Goal: Task Accomplishment & Management: Manage account settings

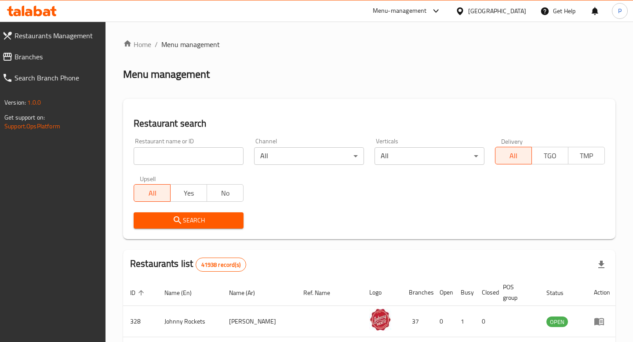
click at [38, 35] on span "Restaurants Management" at bounding box center [57, 35] width 84 height 11
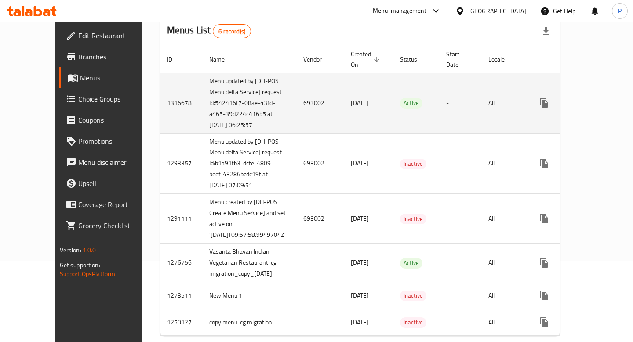
scroll to position [77, 0]
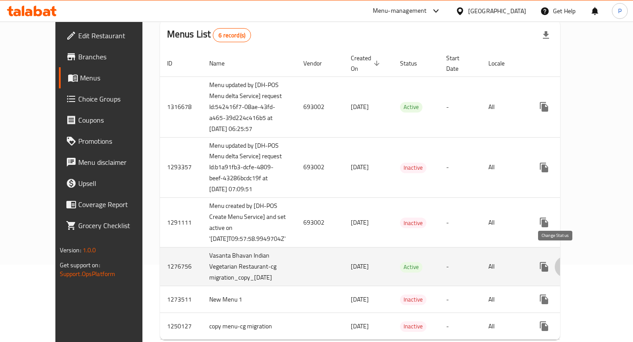
click at [561, 256] on button "enhanced table" at bounding box center [565, 266] width 21 height 21
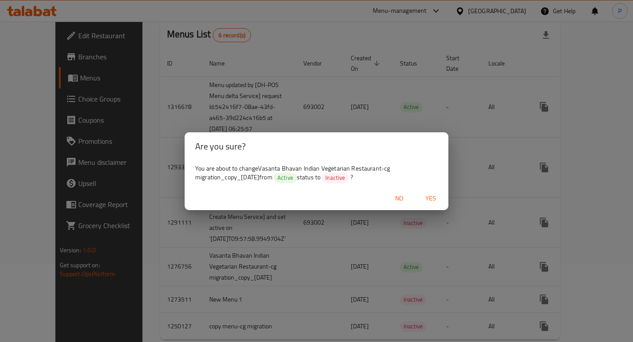
click at [424, 200] on span "Yes" at bounding box center [430, 198] width 21 height 11
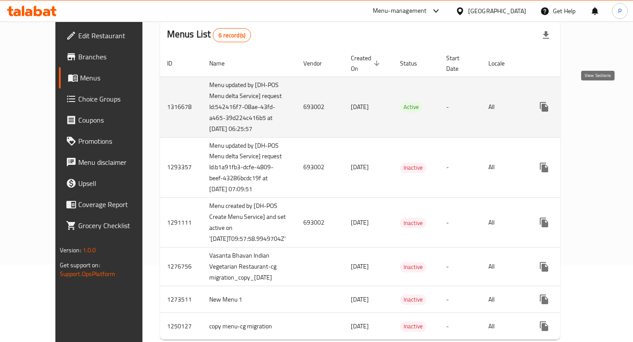
click at [602, 102] on icon "enhanced table" at bounding box center [607, 107] width 11 height 11
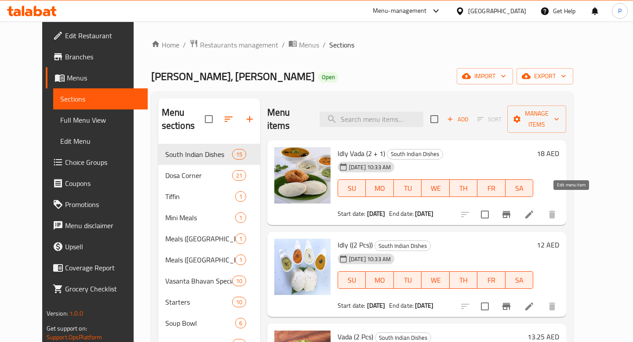
click at [535, 209] on icon at bounding box center [529, 214] width 11 height 11
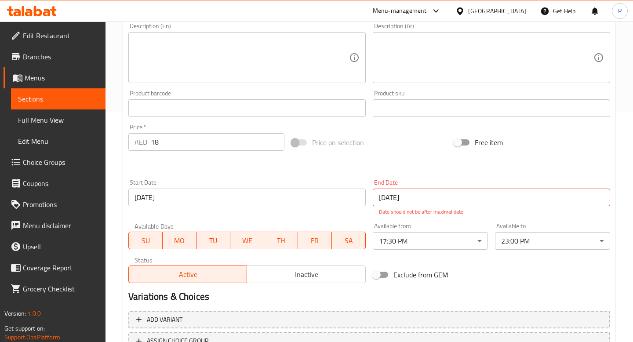
scroll to position [230, 0]
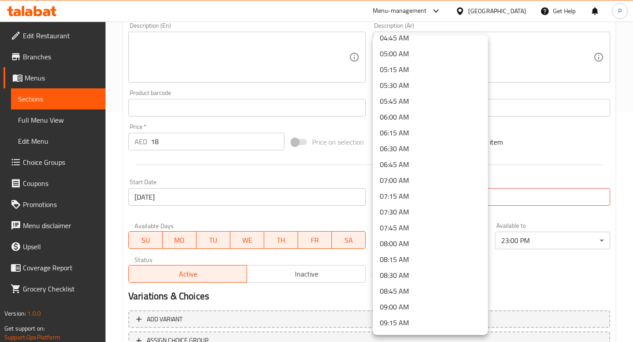
scroll to position [0, 0]
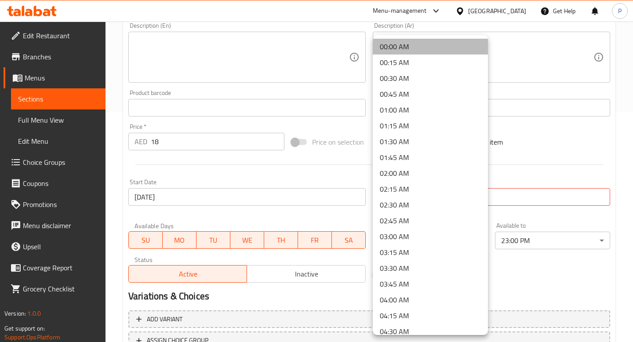
click at [404, 53] on li "00:00 AM" at bounding box center [430, 47] width 115 height 16
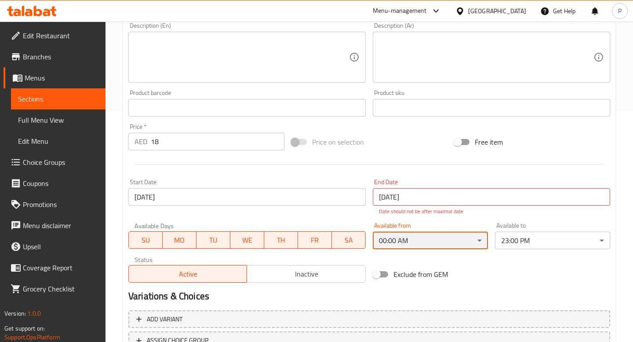
scroll to position [302, 0]
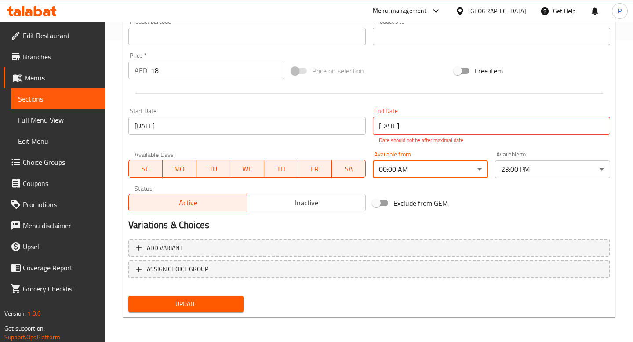
click at [189, 301] on span "Update" at bounding box center [185, 304] width 101 height 11
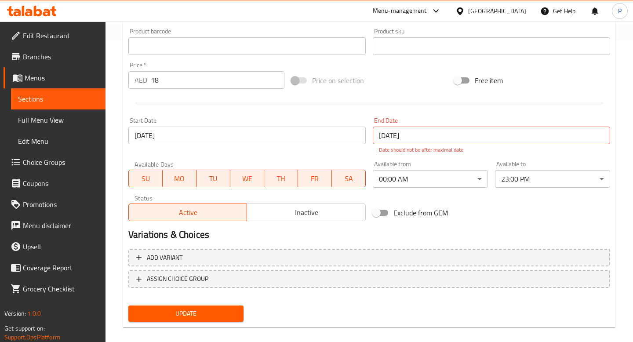
scroll to position [66, 0]
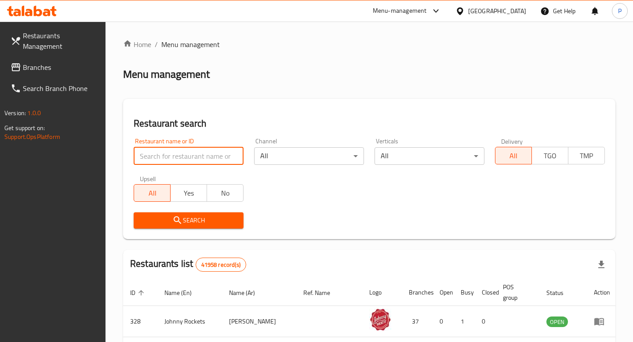
click at [199, 157] on input "search" at bounding box center [189, 156] width 110 height 18
paste input "693002"
type input "693002"
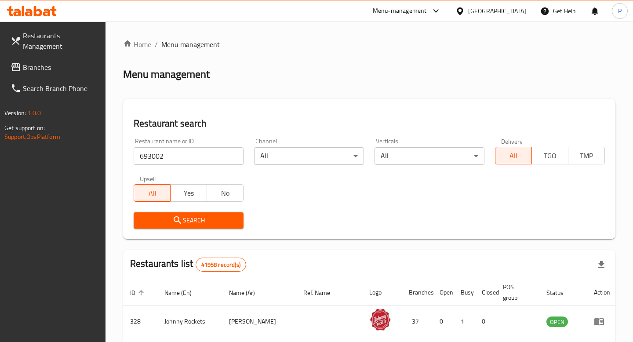
click at [51, 65] on span "Branches" at bounding box center [61, 67] width 76 height 11
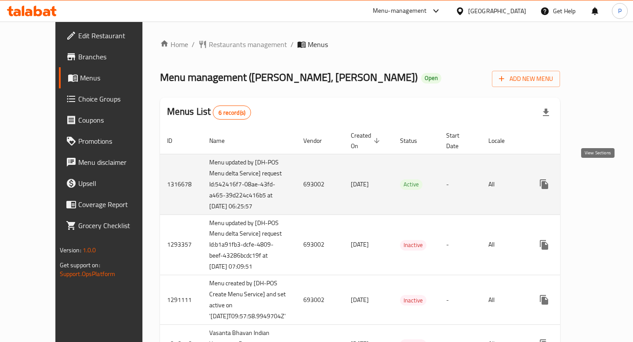
click at [604, 180] on icon "enhanced table" at bounding box center [608, 184] width 8 height 8
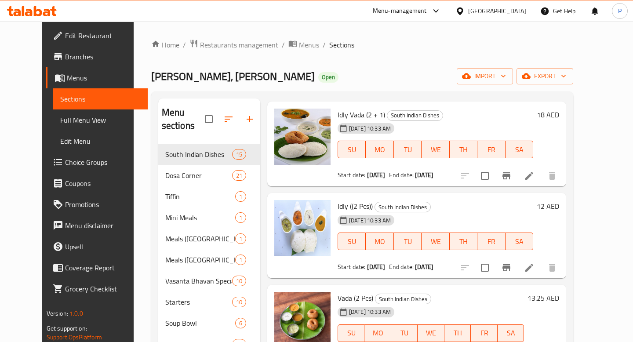
scroll to position [39, 0]
click at [533, 171] on icon at bounding box center [529, 175] width 8 height 8
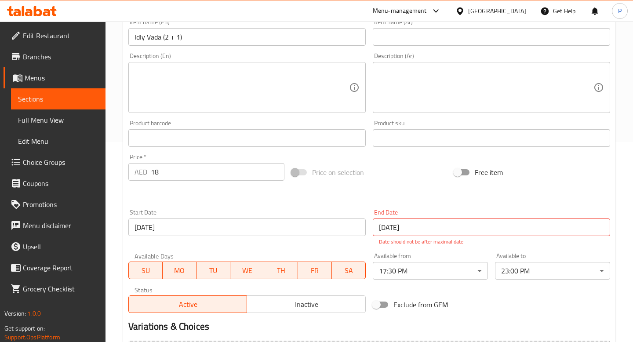
scroll to position [216, 0]
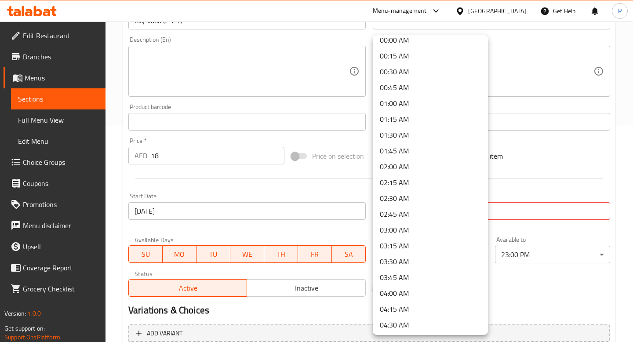
scroll to position [0, 0]
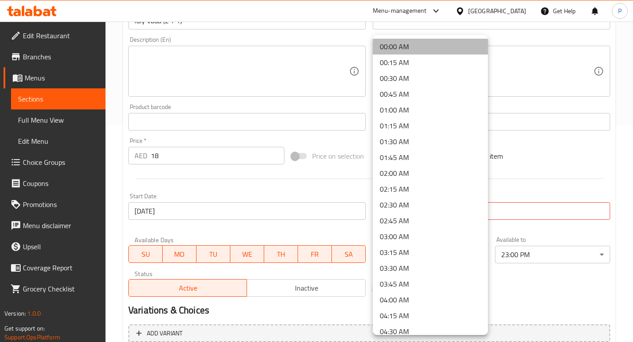
click at [415, 51] on li "00:00 AM" at bounding box center [430, 47] width 115 height 16
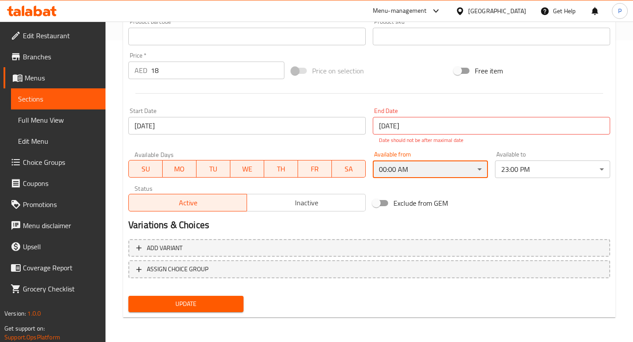
scroll to position [302, 0]
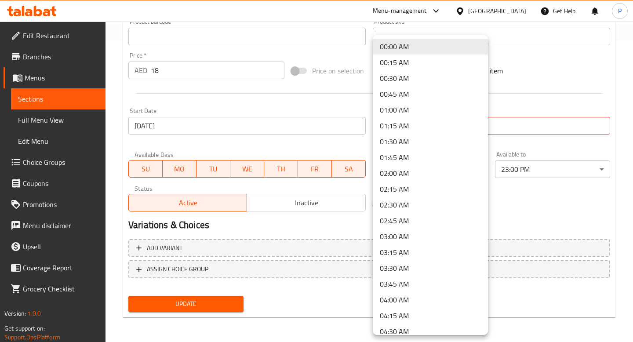
click at [198, 299] on div at bounding box center [316, 171] width 633 height 342
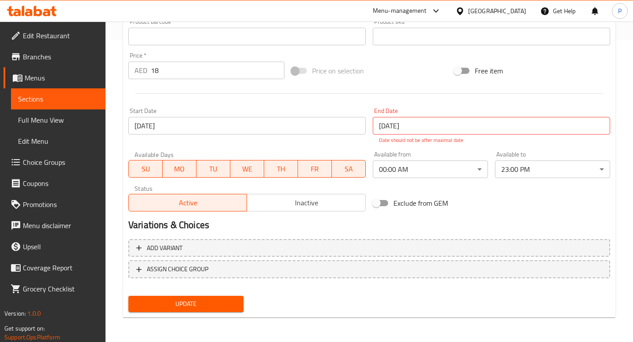
click at [198, 299] on div "00:00 AM 00:15 AM 00:30 AM 00:45 AM 01:00 AM 01:15 AM 01:30 AM 01:45 AM 02:00 A…" at bounding box center [316, 171] width 633 height 342
click at [198, 299] on span "Update" at bounding box center [185, 304] width 101 height 11
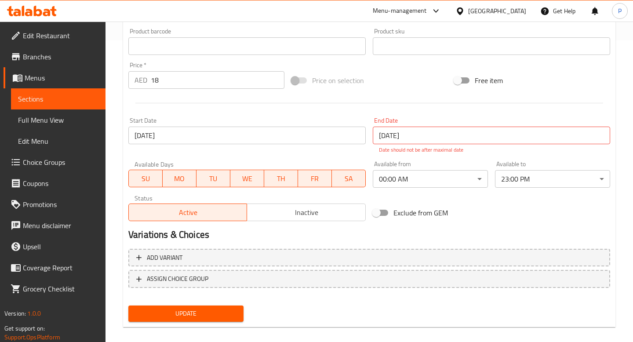
scroll to position [66, 0]
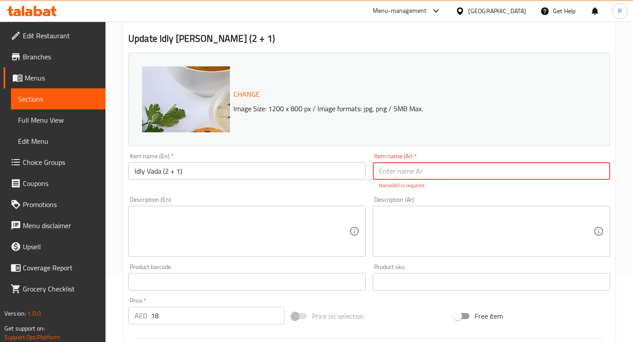
click at [166, 44] on h2 "Update Idly Vada (2 + 1)" at bounding box center [369, 38] width 482 height 13
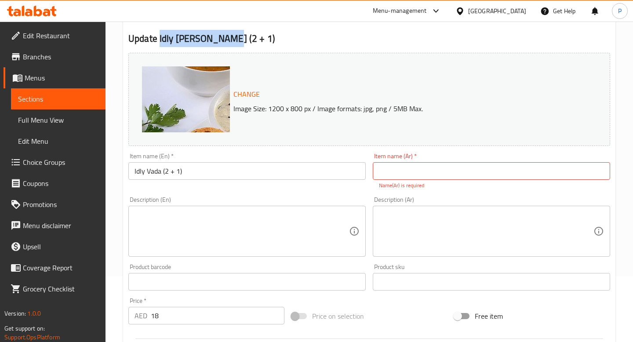
drag, startPoint x: 159, startPoint y: 40, endPoint x: 225, endPoint y: 44, distance: 66.0
click at [225, 44] on h2 "Update Idly Vada (2 + 1)" at bounding box center [369, 38] width 482 height 13
copy h2 "Idly Vada (2 + 1)"
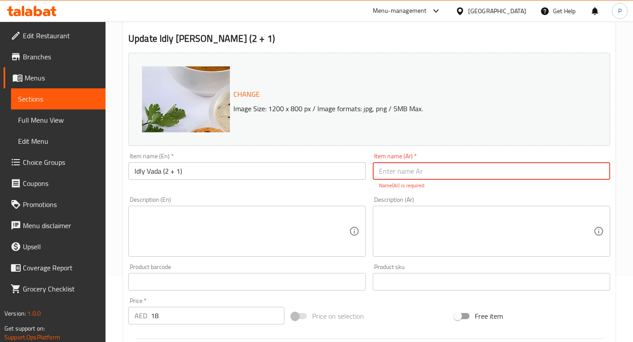
click at [394, 164] on input "text" at bounding box center [491, 171] width 237 height 18
paste input "إيدلي وادا (٢ + ١)"
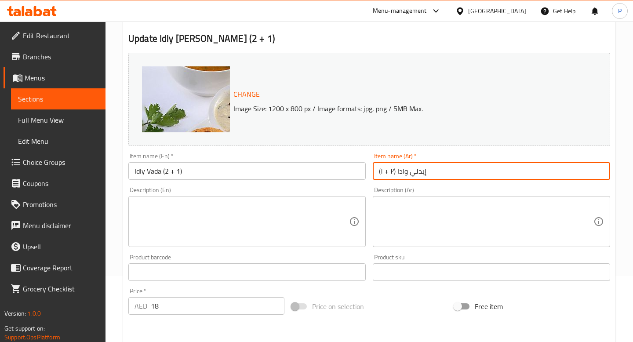
type input "إيدلي وادا (٢ + ١)"
click at [368, 200] on div "Description (En) Description (En)" at bounding box center [247, 216] width 244 height 67
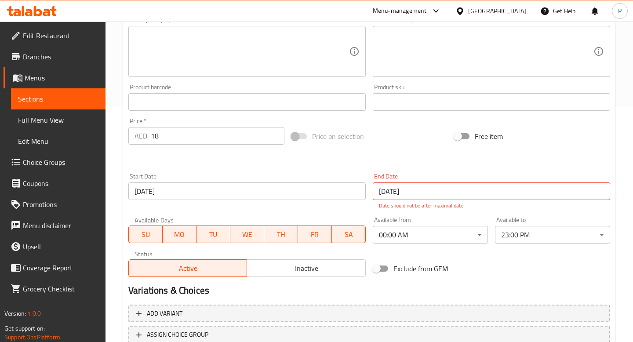
scroll to position [302, 0]
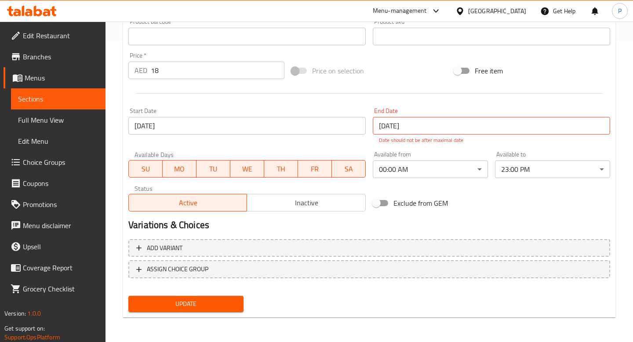
click at [181, 313] on div "Update" at bounding box center [186, 303] width 122 height 23
click at [184, 309] on span "Update" at bounding box center [185, 304] width 101 height 11
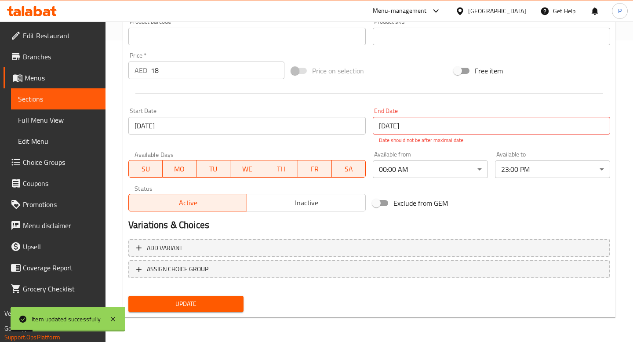
click at [44, 101] on span "Sections" at bounding box center [58, 99] width 80 height 11
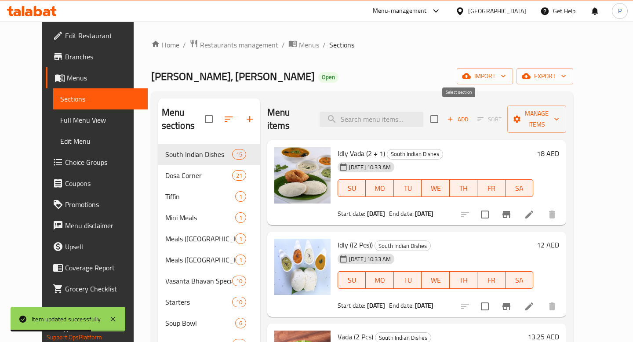
click at [444, 110] on input "checkbox" at bounding box center [434, 119] width 18 height 18
checkbox input "true"
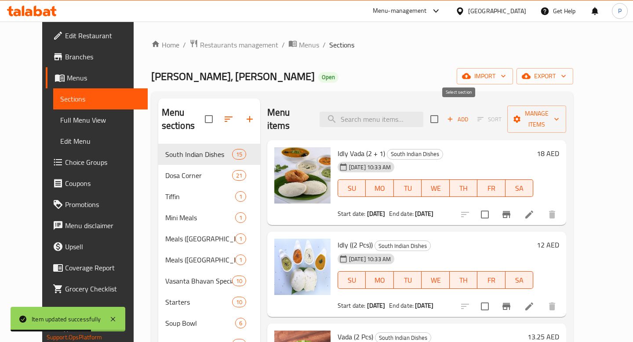
checkbox input "true"
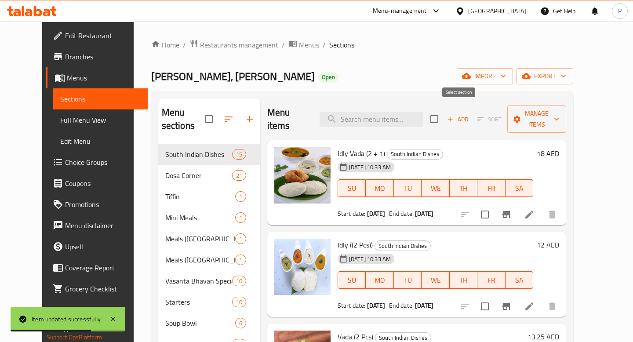
checkbox input "true"
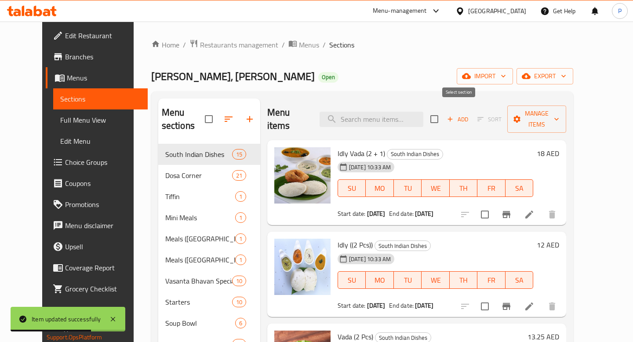
checkbox input "true"
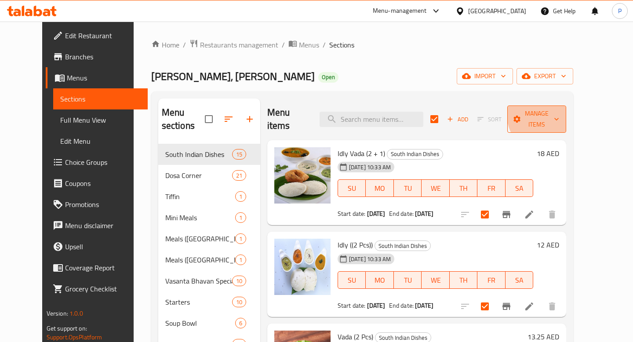
click at [559, 111] on span "Manage items" at bounding box center [536, 119] width 45 height 22
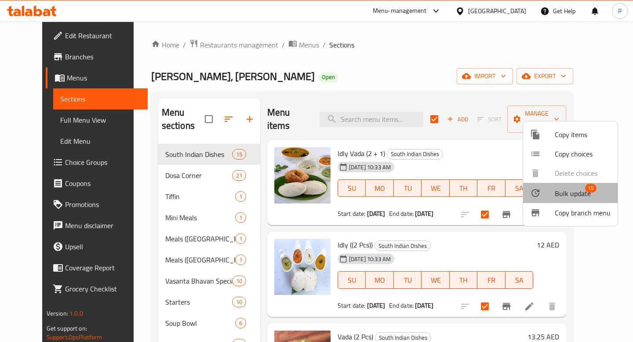
click at [571, 197] on span "Bulk update" at bounding box center [573, 193] width 36 height 11
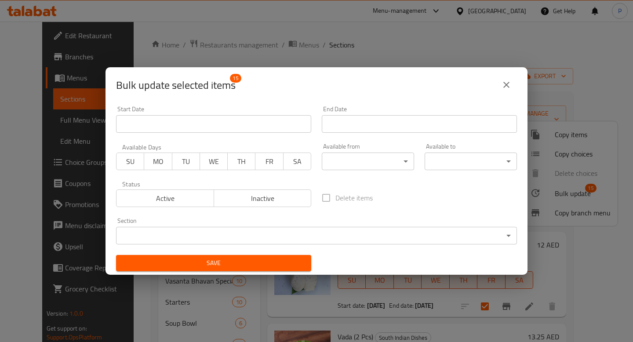
scroll to position [2, 0]
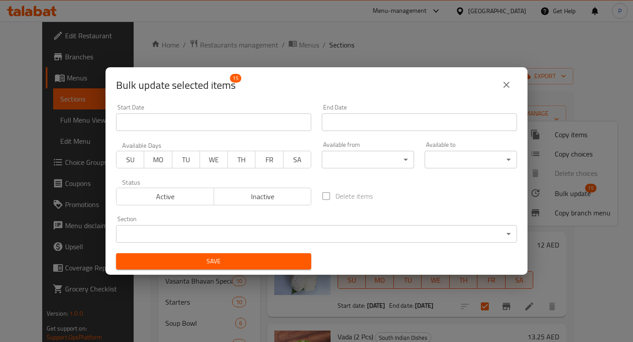
click at [381, 153] on body "​ Menu-management United Arab Emirates Get Help P Edit Restaurant Branches Menu…" at bounding box center [316, 182] width 633 height 321
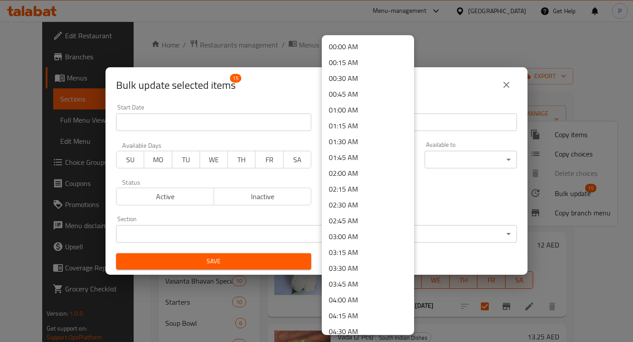
click at [370, 48] on li "00:00 AM" at bounding box center [368, 47] width 92 height 16
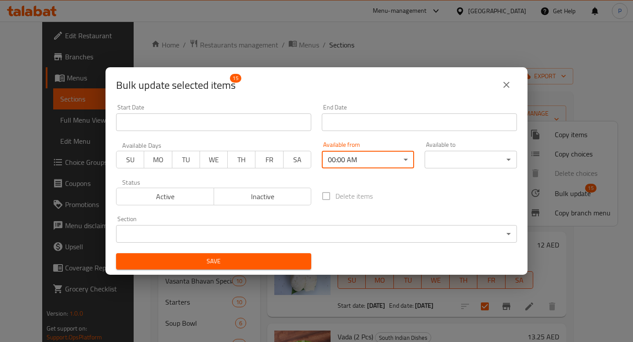
click at [478, 154] on body "​ Menu-management United Arab Emirates Get Help P Edit Restaurant Branches Menu…" at bounding box center [316, 182] width 633 height 321
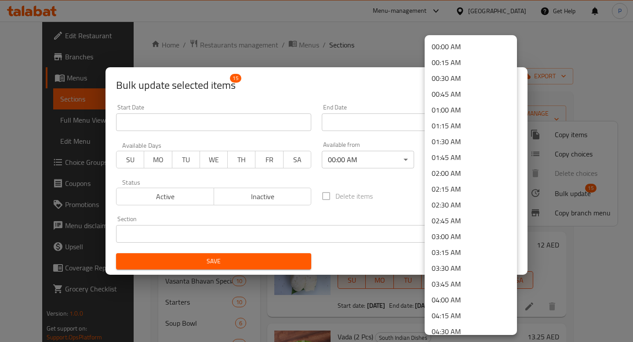
click at [457, 46] on li "00:00 AM" at bounding box center [471, 47] width 92 height 16
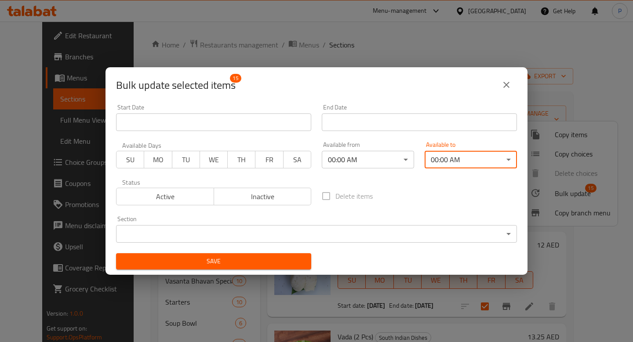
click at [239, 259] on span "Save" at bounding box center [213, 261] width 181 height 11
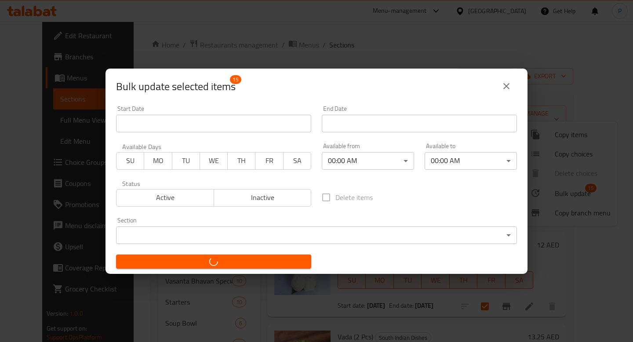
checkbox input "false"
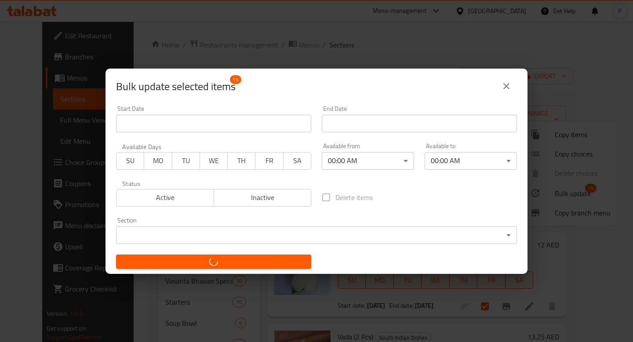
checkbox input "false"
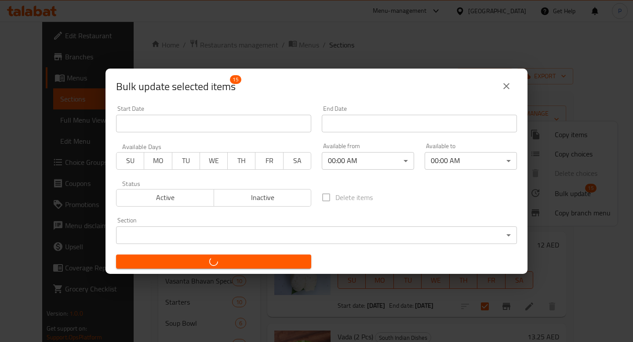
checkbox input "false"
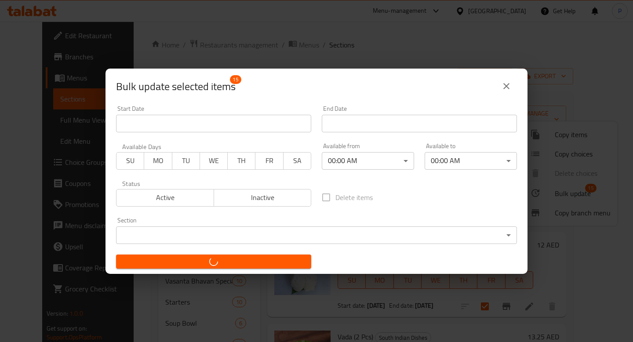
checkbox input "false"
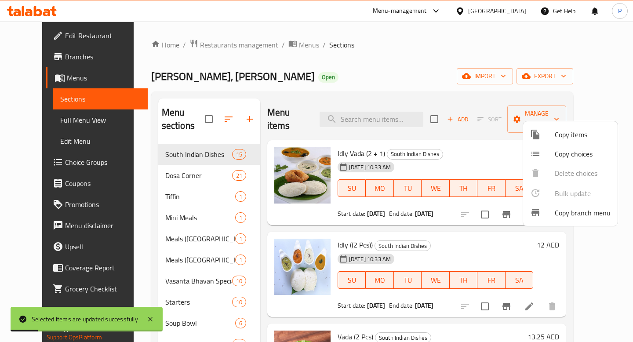
click at [186, 160] on div at bounding box center [316, 171] width 633 height 342
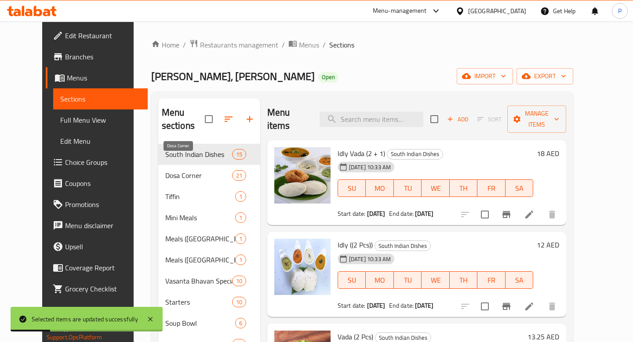
click at [186, 170] on span "Dosa Corner" at bounding box center [198, 175] width 67 height 11
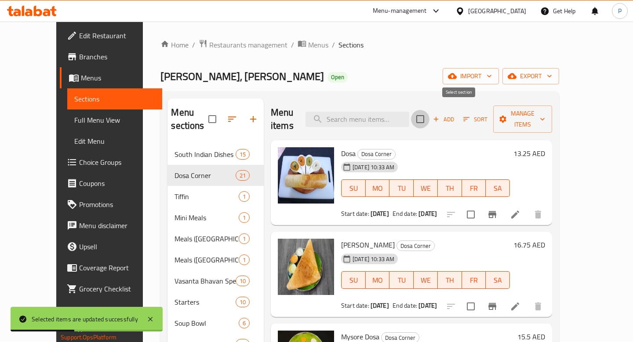
click at [430, 113] on input "checkbox" at bounding box center [420, 119] width 18 height 18
checkbox input "true"
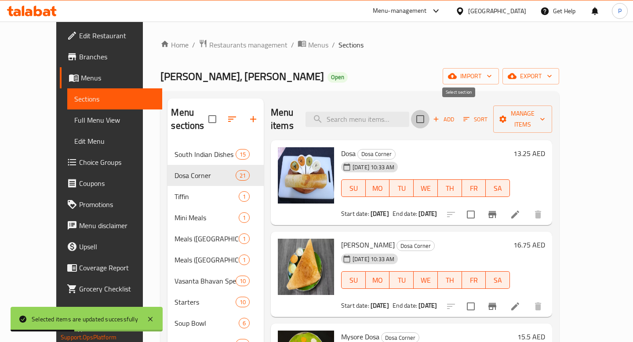
checkbox input "true"
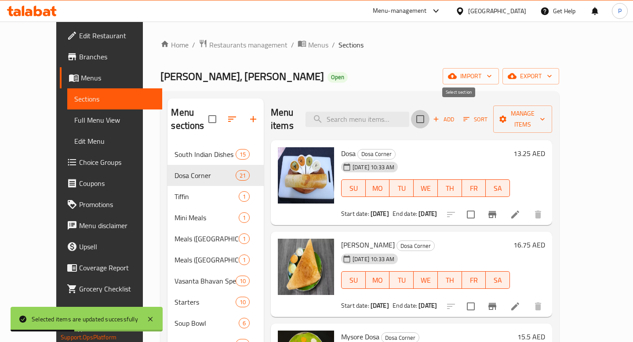
checkbox input "true"
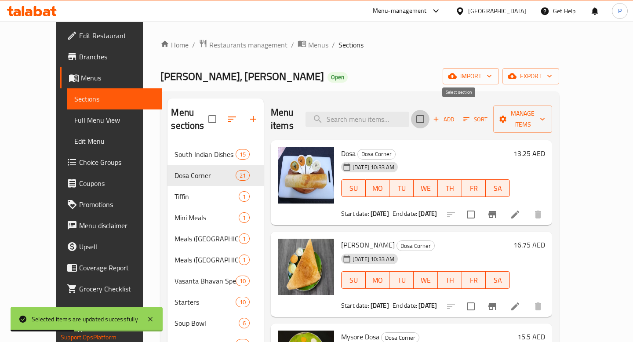
checkbox input "true"
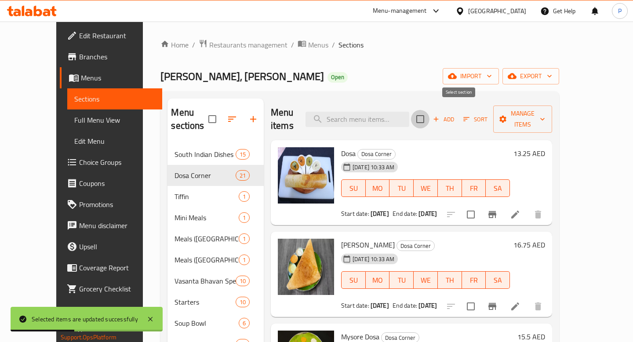
checkbox input "true"
click at [545, 112] on span "Manage items" at bounding box center [522, 119] width 45 height 22
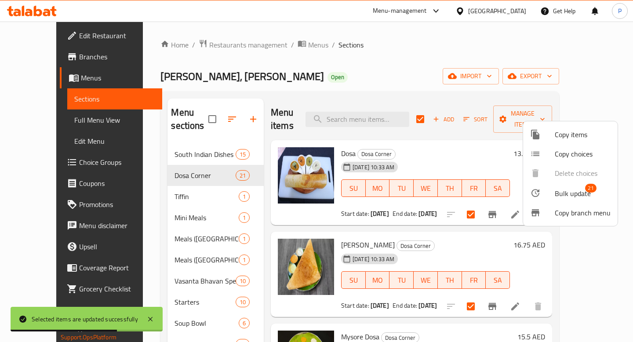
click at [564, 193] on span "Bulk update" at bounding box center [573, 193] width 36 height 11
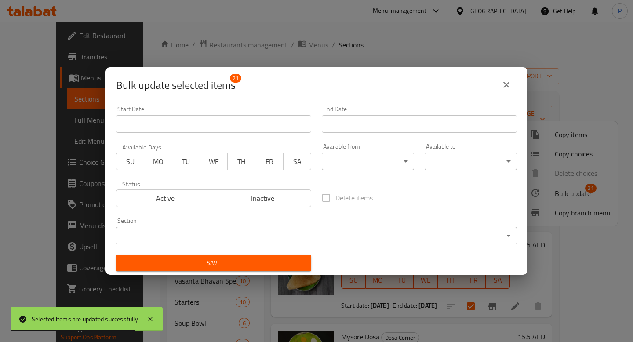
click at [373, 171] on div "Available from ​ ​" at bounding box center [368, 156] width 103 height 37
click at [375, 167] on body "Selected items are updated successfully ​ Menu-management United Arab Emirates …" at bounding box center [316, 182] width 633 height 321
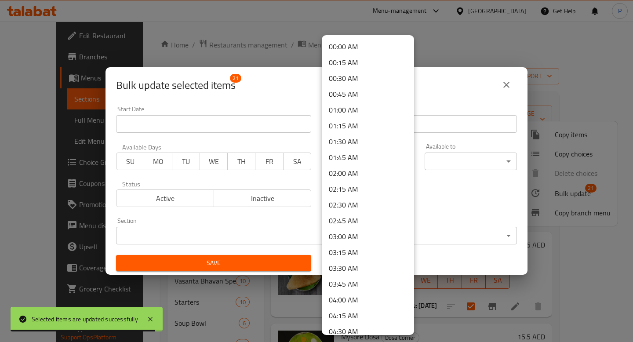
click at [351, 51] on li "00:00 AM" at bounding box center [368, 47] width 92 height 16
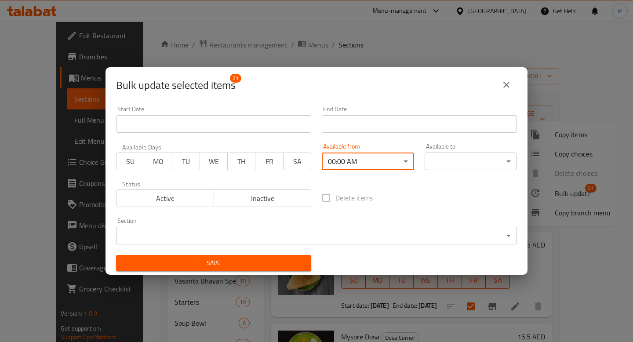
click at [460, 159] on body "​ Menu-management United Arab Emirates Get Help P Edit Restaurant Branches Menu…" at bounding box center [316, 182] width 633 height 321
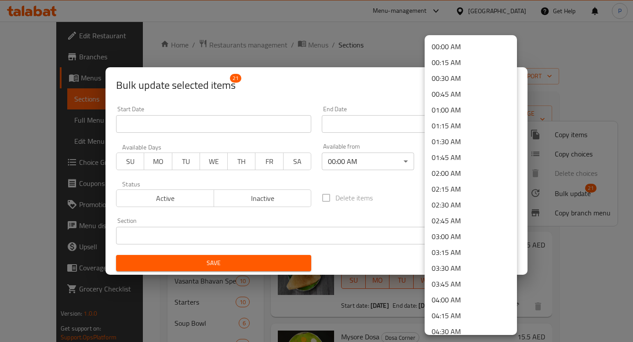
click at [458, 49] on li "00:00 AM" at bounding box center [471, 47] width 92 height 16
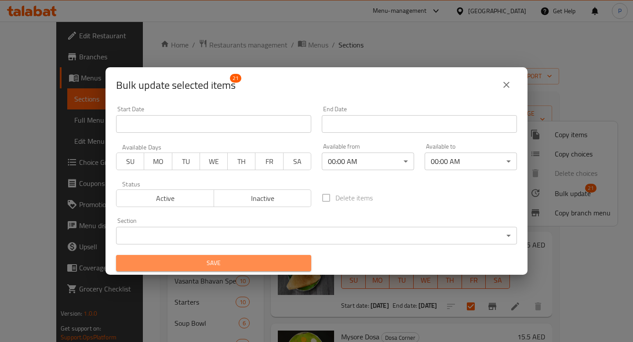
click at [258, 261] on span "Save" at bounding box center [213, 263] width 181 height 11
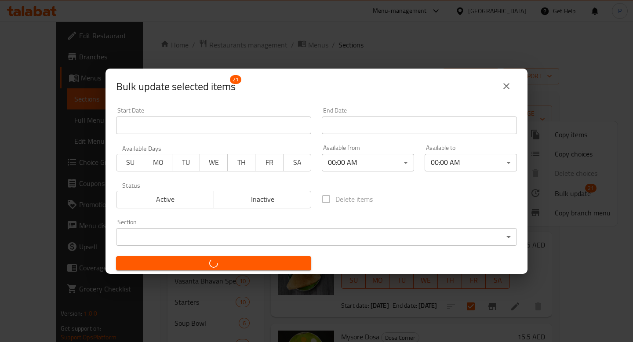
checkbox input "false"
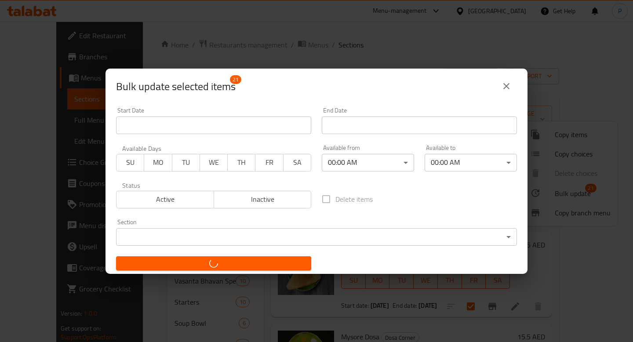
checkbox input "false"
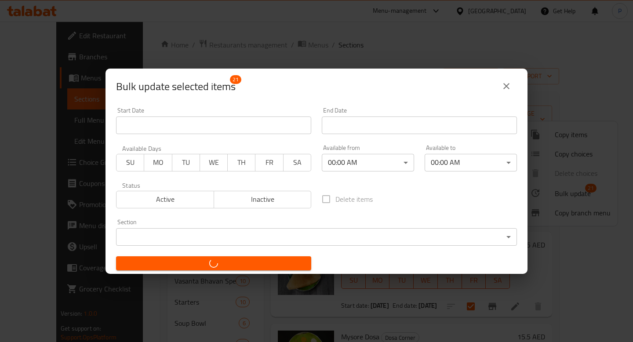
checkbox input "false"
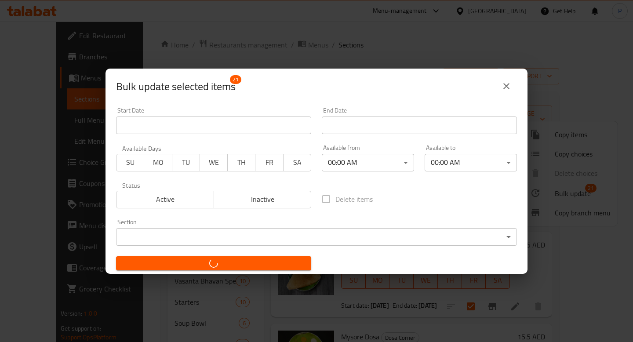
checkbox input "false"
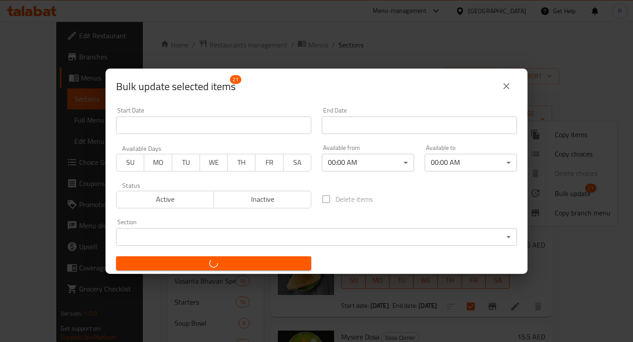
checkbox input "false"
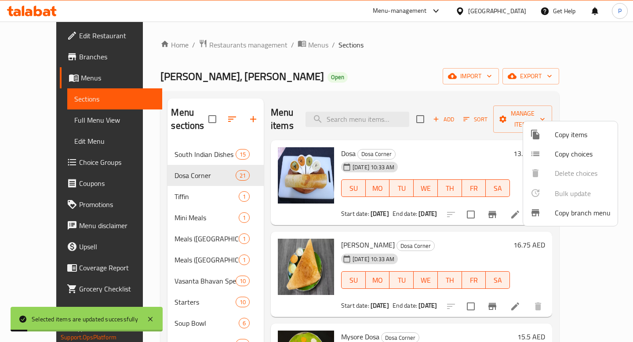
click at [192, 187] on div at bounding box center [316, 171] width 633 height 342
click at [192, 191] on span "Tiffin" at bounding box center [207, 196] width 64 height 11
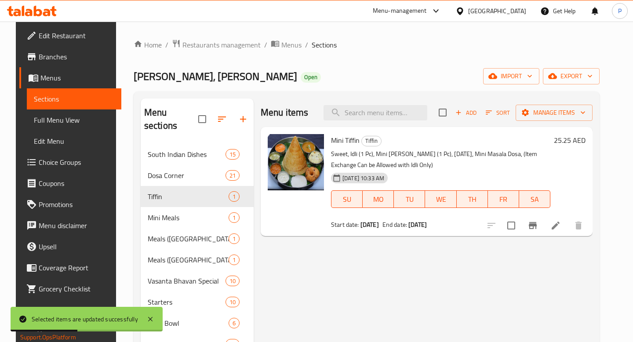
click at [568, 224] on li at bounding box center [555, 226] width 25 height 16
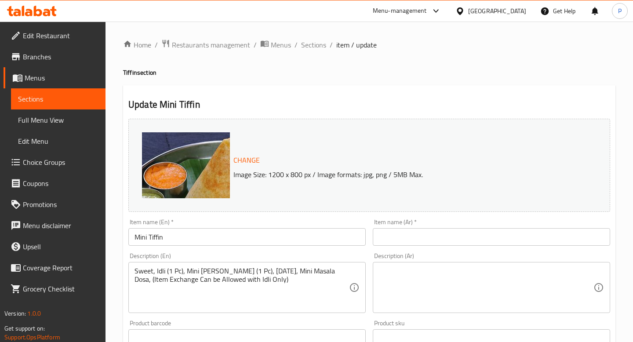
click at [63, 95] on span "Sections" at bounding box center [58, 99] width 80 height 11
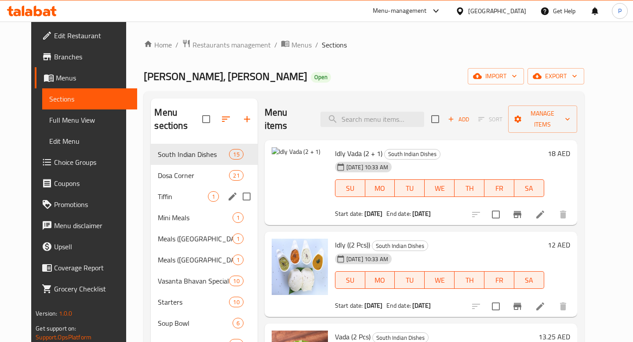
click at [151, 191] on div "Tiffin 1" at bounding box center [204, 196] width 106 height 21
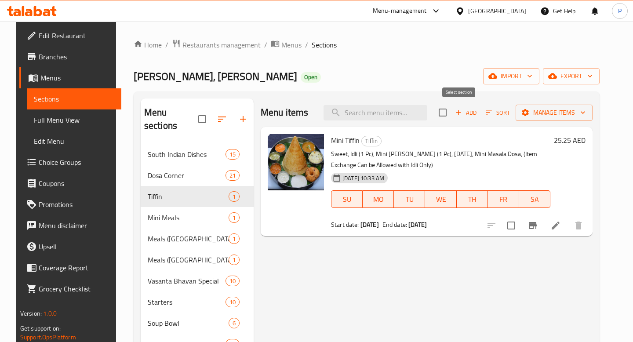
click at [452, 115] on input "checkbox" at bounding box center [443, 112] width 18 height 18
checkbox input "true"
click at [570, 115] on span "Manage items" at bounding box center [554, 112] width 63 height 11
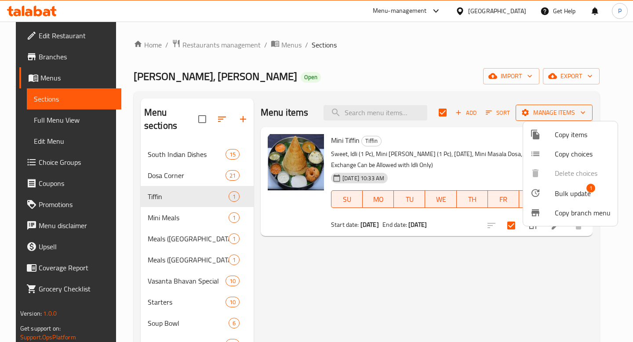
click at [570, 115] on div at bounding box center [316, 171] width 633 height 342
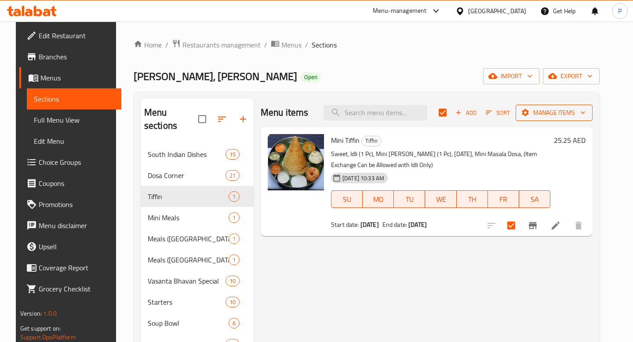
click at [570, 115] on span "Manage items" at bounding box center [554, 112] width 63 height 11
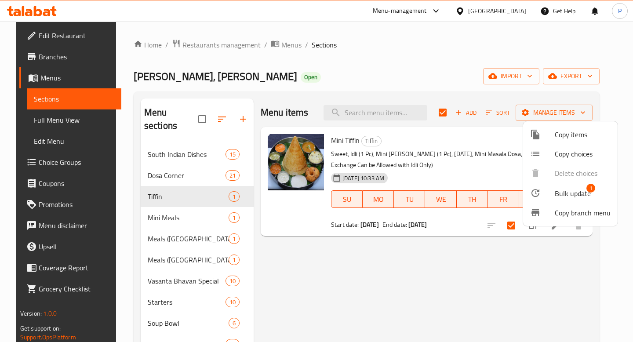
click at [565, 189] on span "Bulk update" at bounding box center [573, 193] width 36 height 11
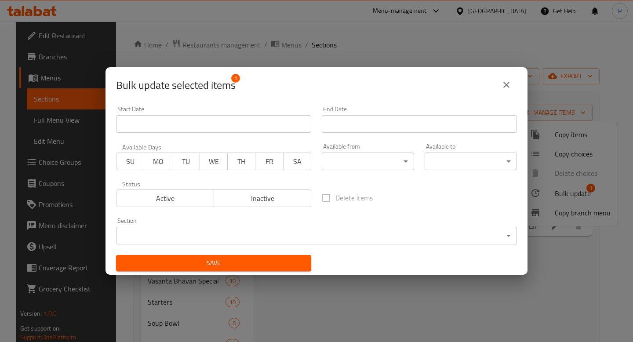
click at [364, 160] on body "​ Menu-management United Arab Emirates Get Help P Edit Restaurant Branches Menu…" at bounding box center [316, 182] width 633 height 321
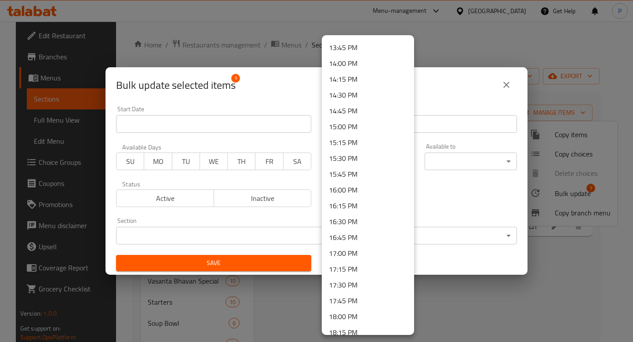
scroll to position [988, 0]
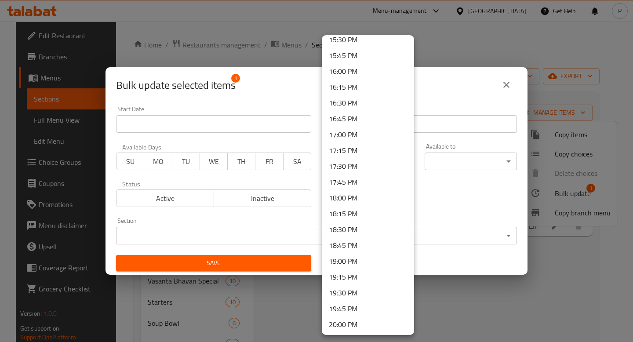
click at [376, 162] on li "17:30 PM" at bounding box center [368, 166] width 92 height 16
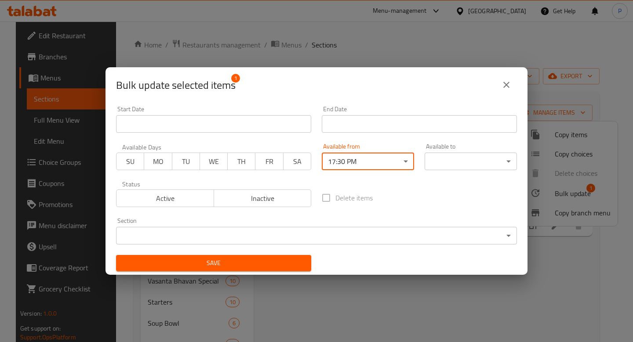
click at [449, 158] on body "​ Menu-management United Arab Emirates Get Help P Edit Restaurant Branches Menu…" at bounding box center [316, 182] width 633 height 321
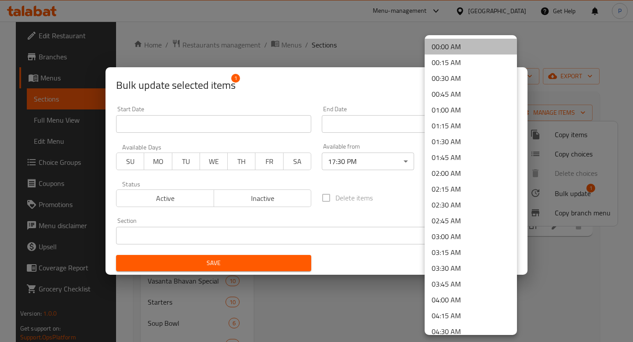
click at [460, 40] on li "00:00 AM" at bounding box center [471, 47] width 92 height 16
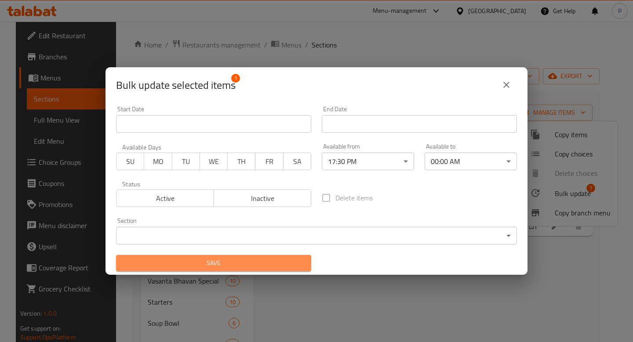
click at [246, 259] on span "Save" at bounding box center [213, 263] width 181 height 11
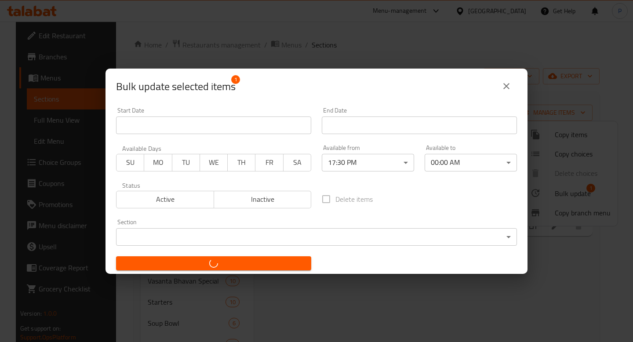
checkbox input "false"
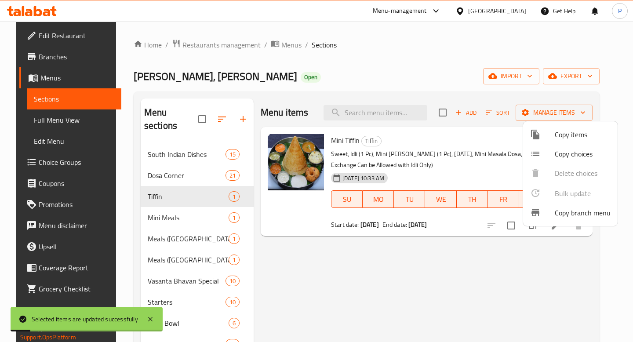
click at [175, 203] on div at bounding box center [316, 171] width 633 height 342
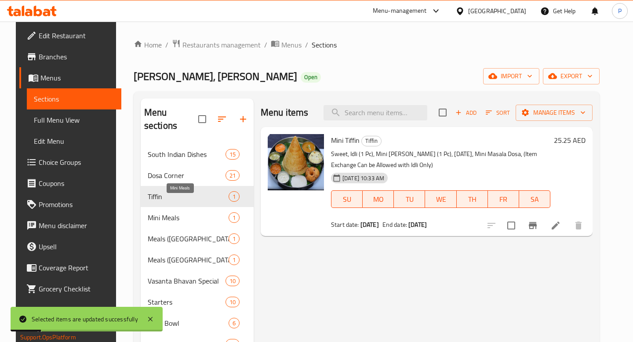
click at [175, 212] on span "Mini Meals" at bounding box center [188, 217] width 81 height 11
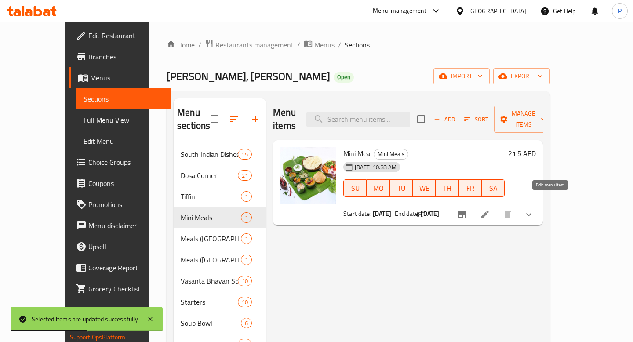
click at [490, 209] on icon at bounding box center [485, 214] width 11 height 11
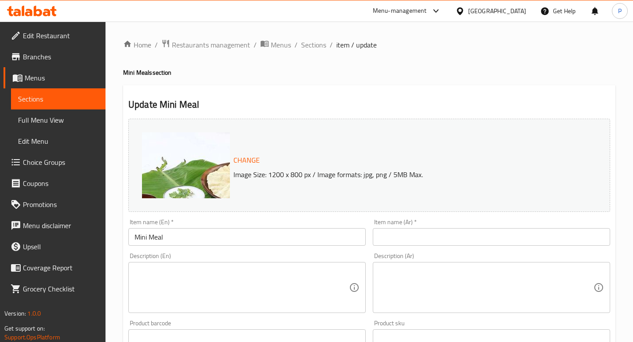
click at [65, 96] on span "Sections" at bounding box center [58, 99] width 80 height 11
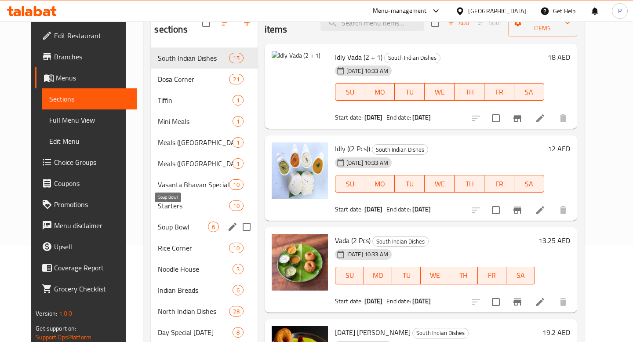
scroll to position [97, 0]
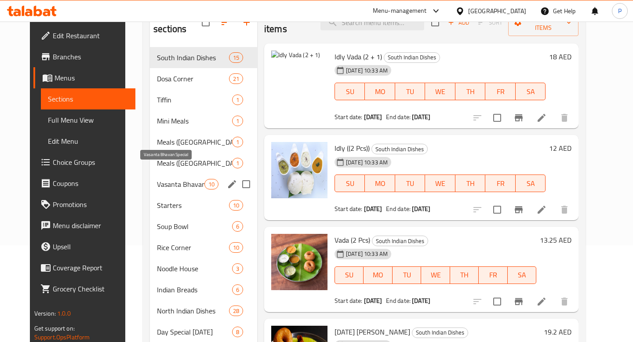
click at [173, 179] on span "Vasanta Bhavan Special" at bounding box center [180, 184] width 47 height 11
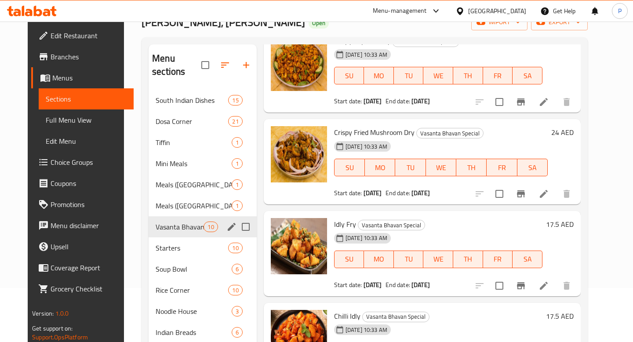
scroll to position [55, 0]
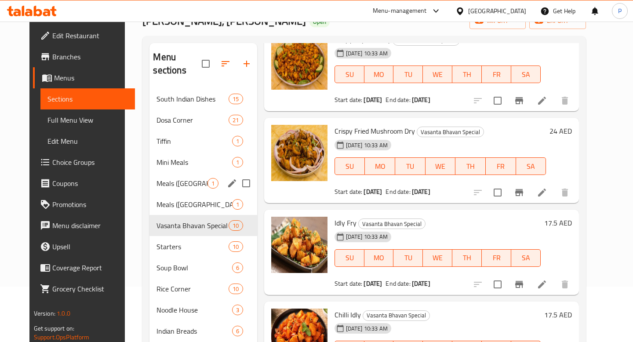
click at [183, 178] on div "Meals (South India) 1" at bounding box center [202, 183] width 107 height 21
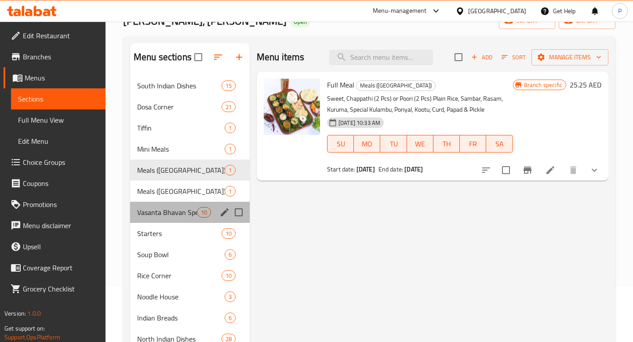
click at [180, 206] on div "Vasanta Bhavan Special 10" at bounding box center [190, 212] width 120 height 21
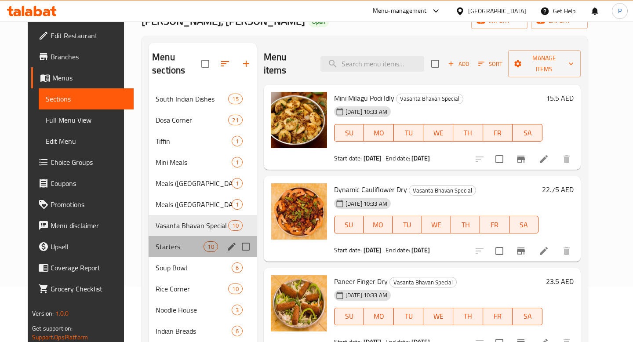
click at [167, 242] on div "Starters 10" at bounding box center [203, 246] width 108 height 21
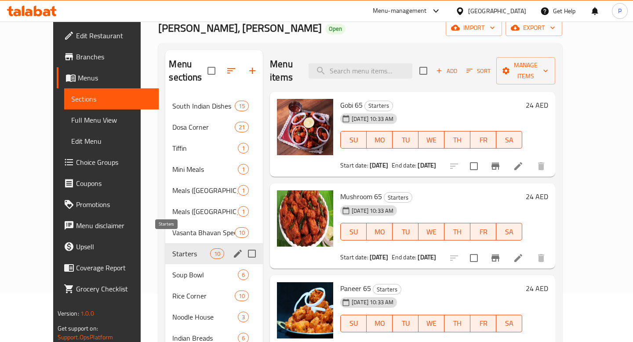
scroll to position [40, 0]
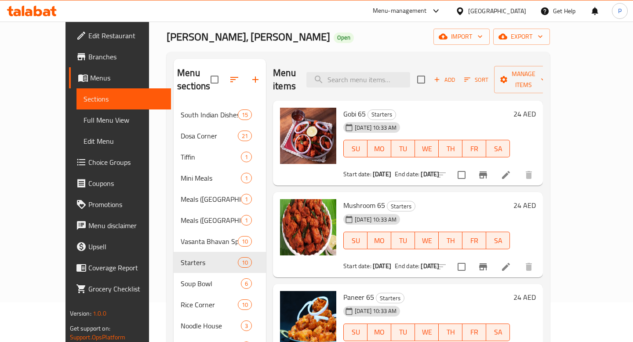
click at [90, 75] on span "Menus" at bounding box center [127, 78] width 74 height 11
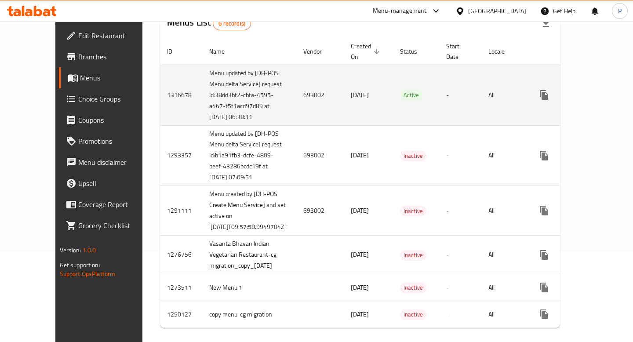
scroll to position [91, 0]
click at [602, 89] on icon "enhanced table" at bounding box center [607, 94] width 11 height 11
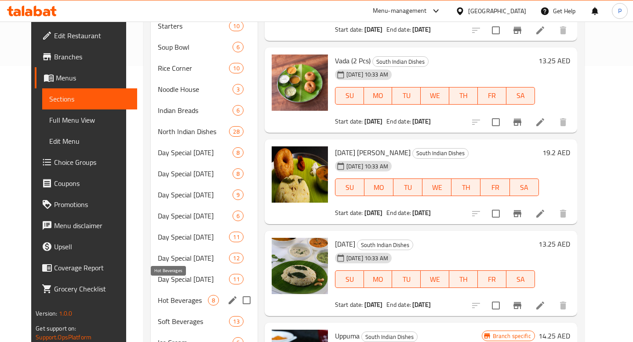
scroll to position [284, 0]
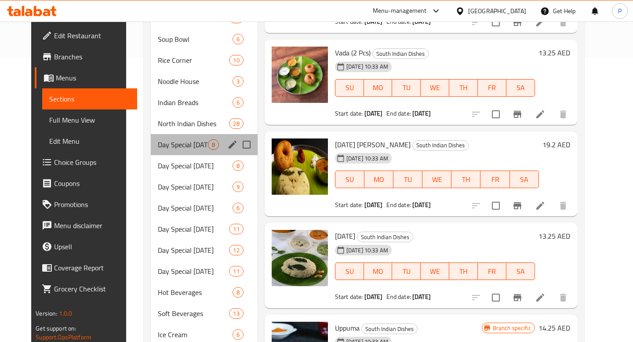
click at [217, 134] on div "Day Special Monday 8" at bounding box center [204, 144] width 106 height 21
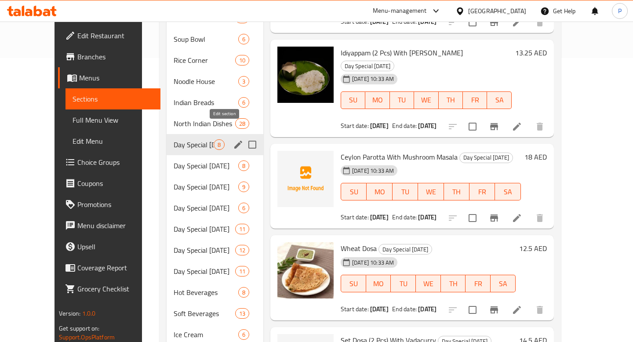
click at [233, 139] on icon "edit" at bounding box center [238, 144] width 11 height 11
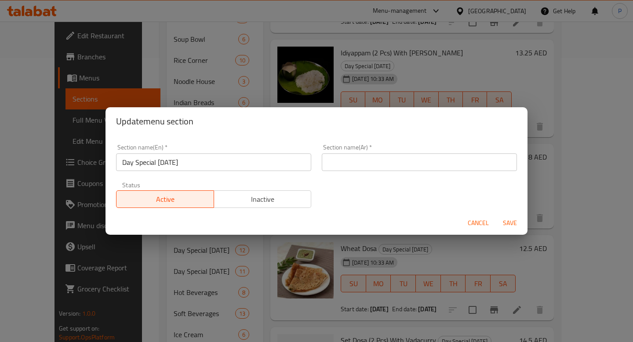
click at [480, 221] on span "Cancel" at bounding box center [478, 223] width 21 height 11
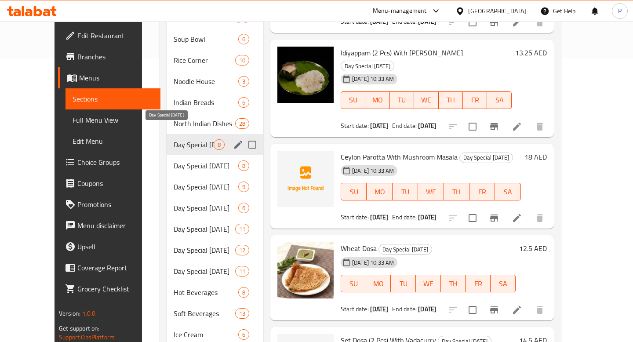
click at [180, 139] on span "Day Special Monday" at bounding box center [194, 144] width 40 height 11
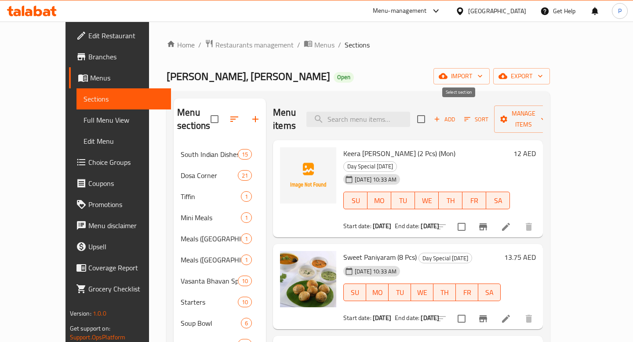
click at [430, 113] on input "checkbox" at bounding box center [421, 119] width 18 height 18
checkbox input "true"
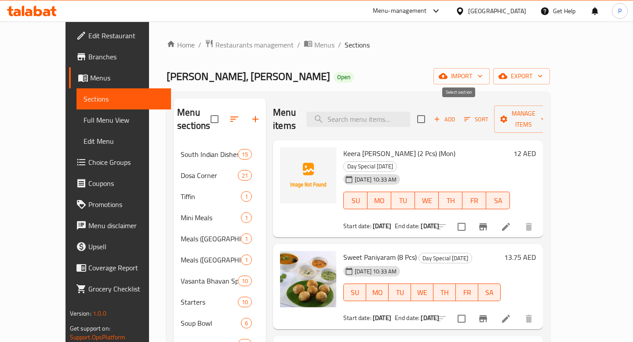
checkbox input "true"
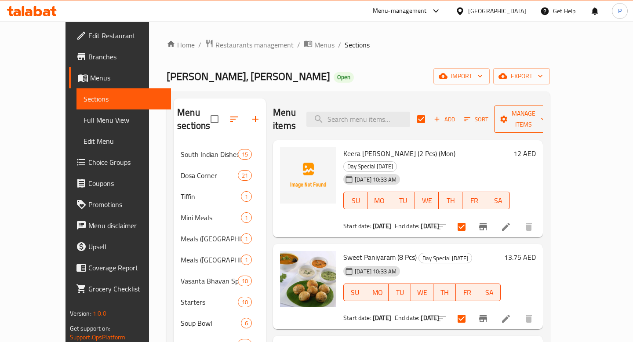
click at [553, 119] on button "Manage items" at bounding box center [523, 119] width 59 height 27
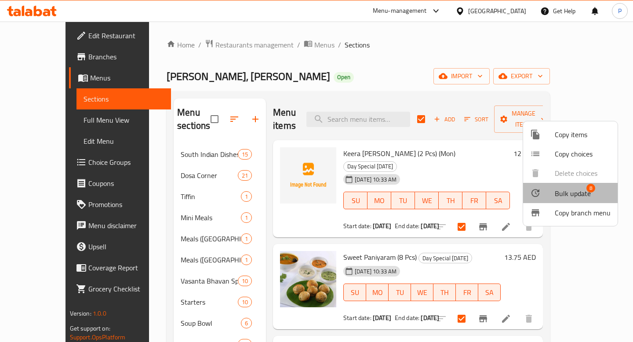
click at [576, 194] on span "Bulk update" at bounding box center [573, 193] width 36 height 11
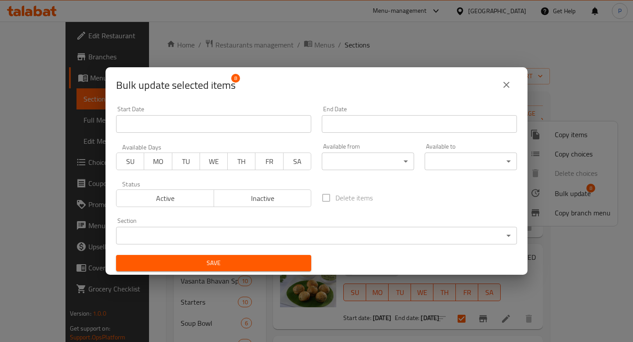
click at [164, 161] on span "MO" at bounding box center [158, 161] width 21 height 13
click at [393, 164] on body "​ Menu-management United Arab Emirates Get Help P Edit Restaurant Branches Menu…" at bounding box center [316, 182] width 633 height 321
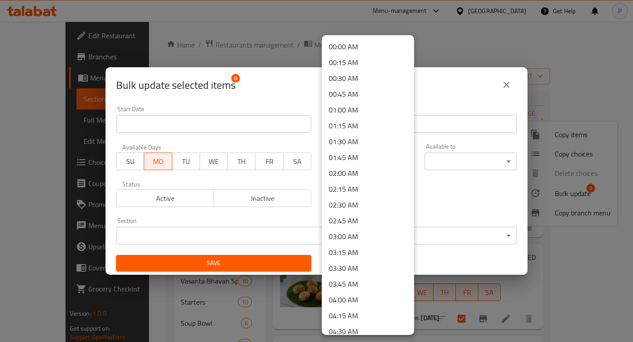
click at [360, 51] on li "00:00 AM" at bounding box center [368, 47] width 92 height 16
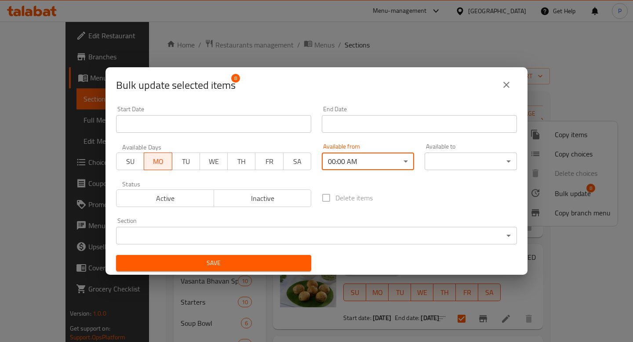
click at [461, 157] on body "​ Menu-management United Arab Emirates Get Help P Edit Restaurant Branches Menu…" at bounding box center [316, 182] width 633 height 321
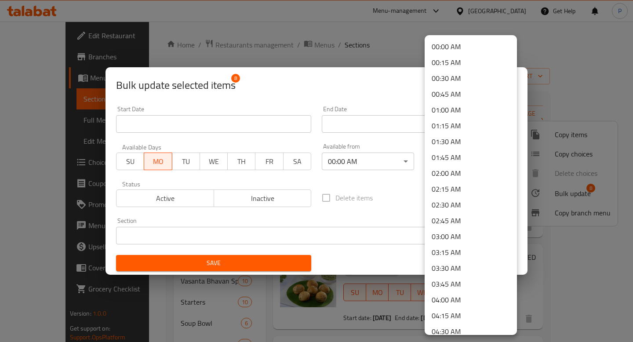
click at [459, 48] on li "00:00 AM" at bounding box center [471, 47] width 92 height 16
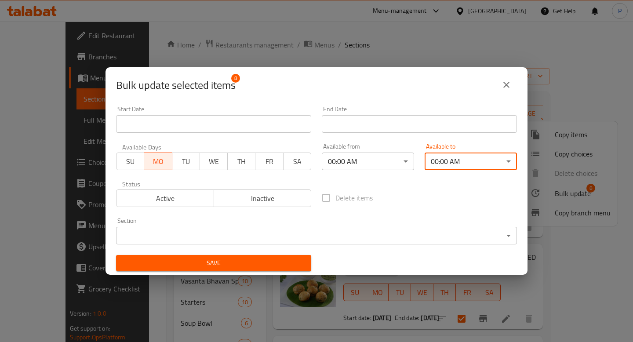
click at [190, 201] on span "Active" at bounding box center [165, 198] width 91 height 13
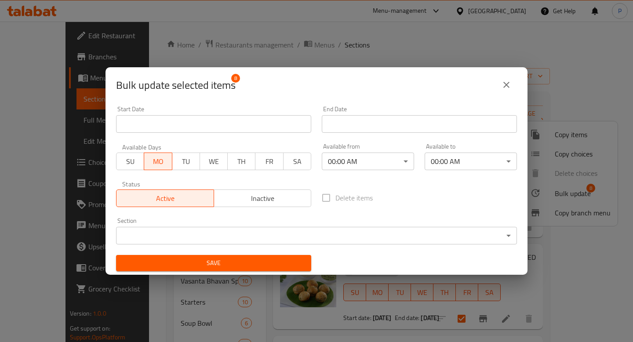
click at [233, 264] on span "Save" at bounding box center [213, 263] width 181 height 11
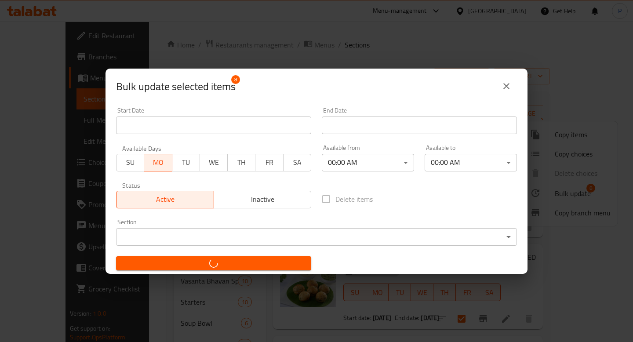
checkbox input "false"
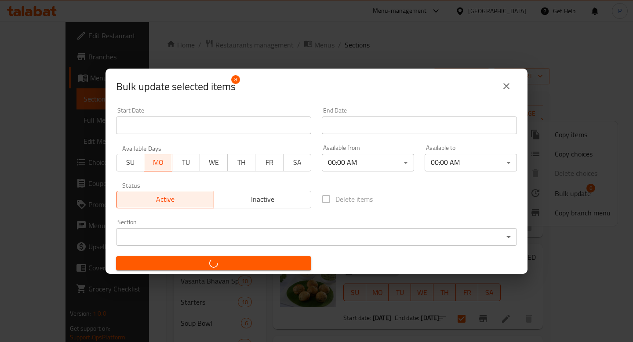
checkbox input "false"
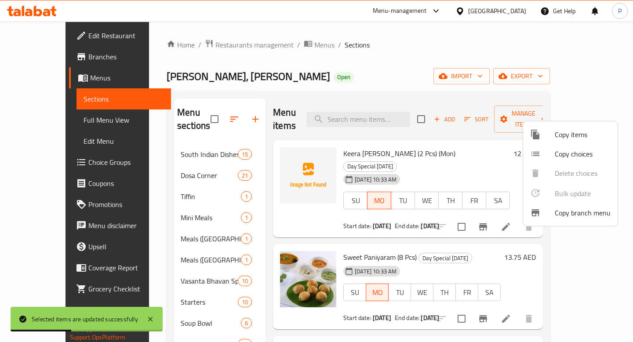
click at [300, 91] on div at bounding box center [316, 171] width 633 height 342
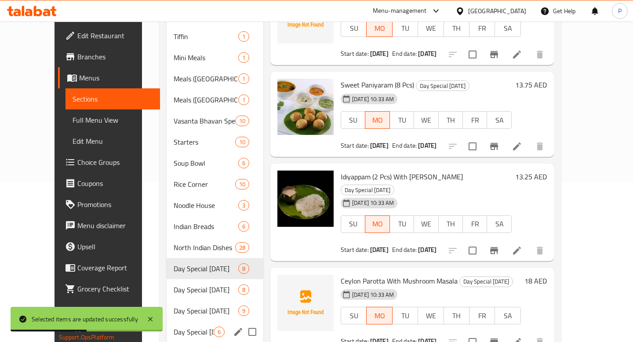
scroll to position [216, 0]
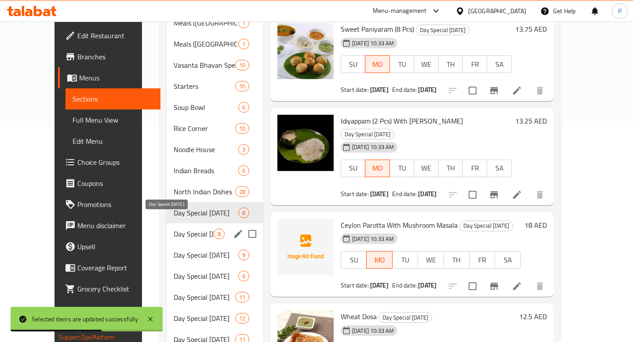
click at [181, 229] on span "Day Special Tuesday" at bounding box center [194, 234] width 40 height 11
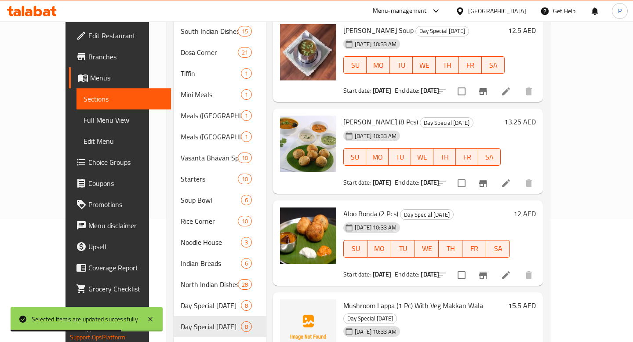
scroll to position [4, 0]
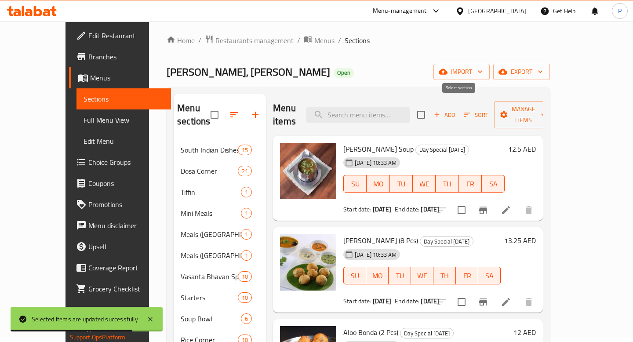
click at [430, 108] on input "checkbox" at bounding box center [421, 115] width 18 height 18
checkbox input "true"
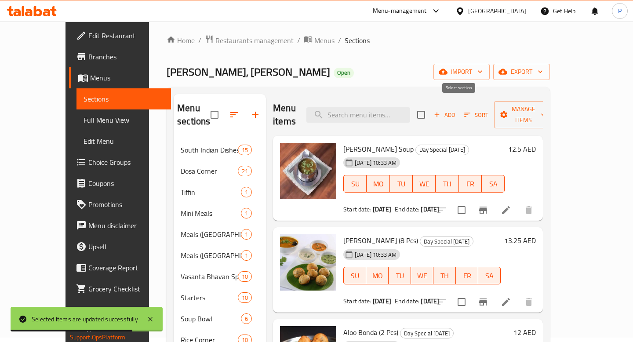
checkbox input "true"
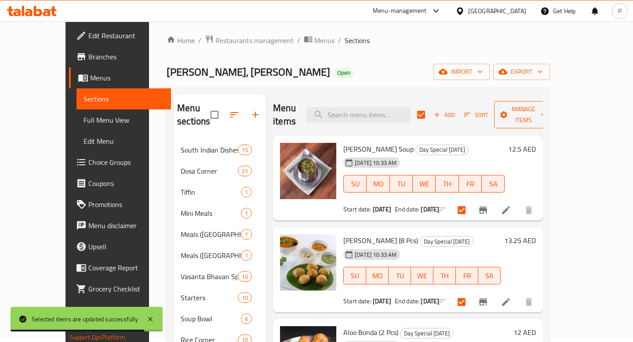
click at [546, 108] on span "Manage items" at bounding box center [523, 115] width 45 height 22
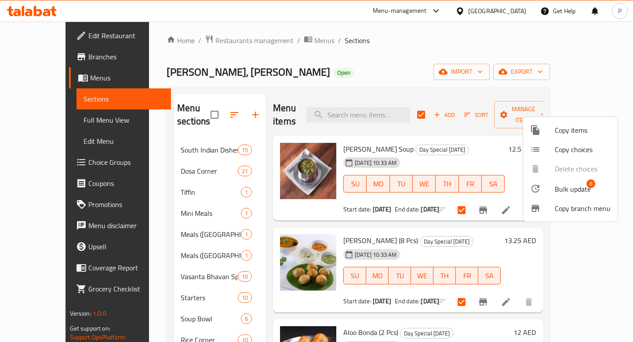
click at [572, 188] on span "Bulk update" at bounding box center [573, 189] width 36 height 11
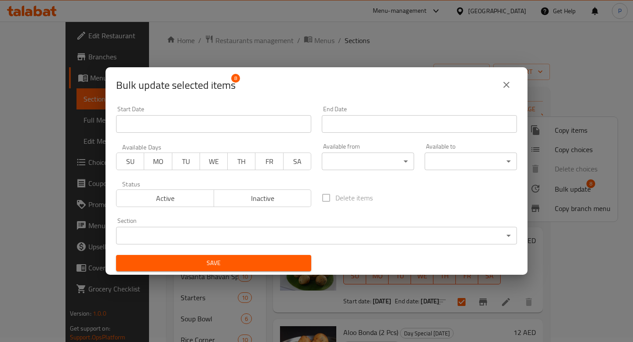
click at [182, 163] on span "TU" at bounding box center [186, 161] width 21 height 13
click at [372, 167] on body "​ Menu-management United Arab Emirates Get Help P Edit Restaurant Branches Menu…" at bounding box center [316, 177] width 633 height 321
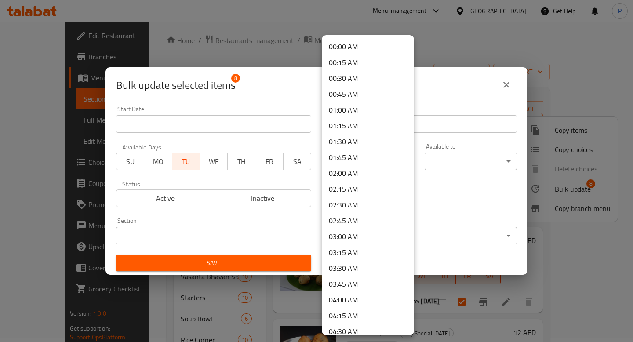
click at [369, 50] on li "00:00 AM" at bounding box center [368, 47] width 92 height 16
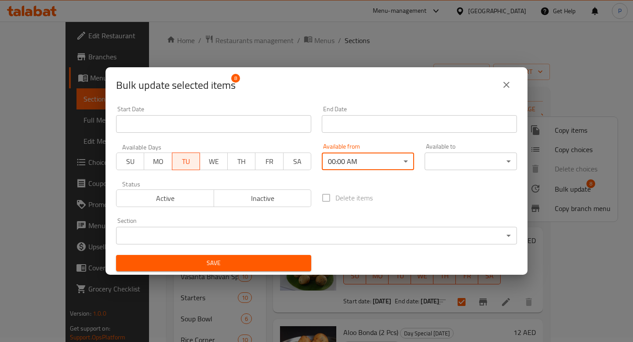
click at [473, 163] on body "​ Menu-management United Arab Emirates Get Help P Edit Restaurant Branches Menu…" at bounding box center [316, 177] width 633 height 321
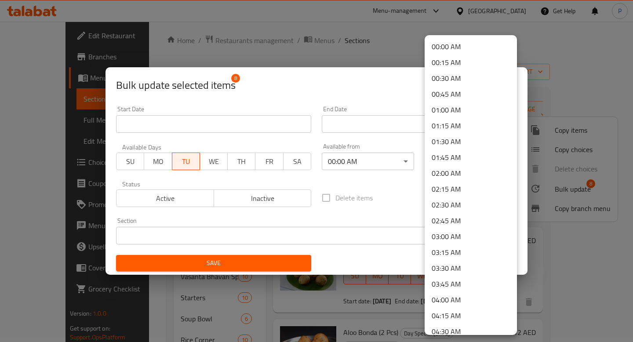
click at [455, 47] on li "00:00 AM" at bounding box center [471, 47] width 92 height 16
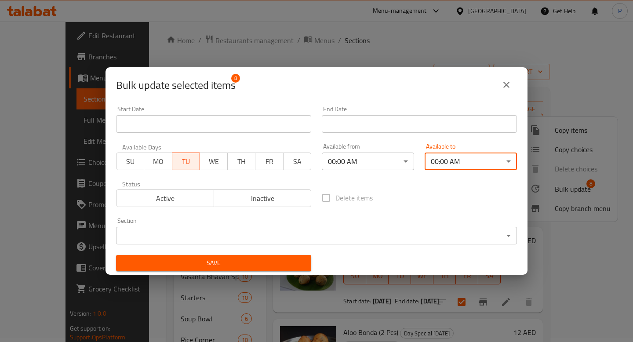
click at [188, 194] on span "Active" at bounding box center [165, 198] width 91 height 13
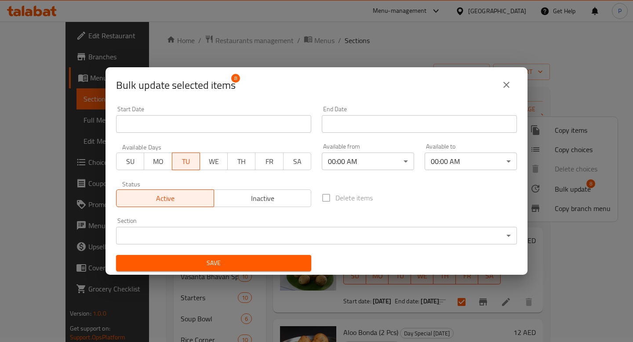
click at [228, 263] on span "Save" at bounding box center [213, 263] width 181 height 11
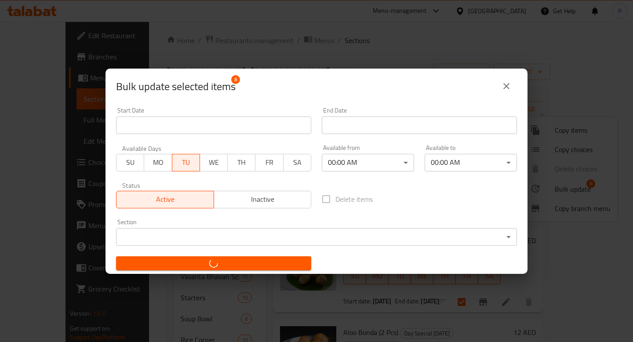
checkbox input "false"
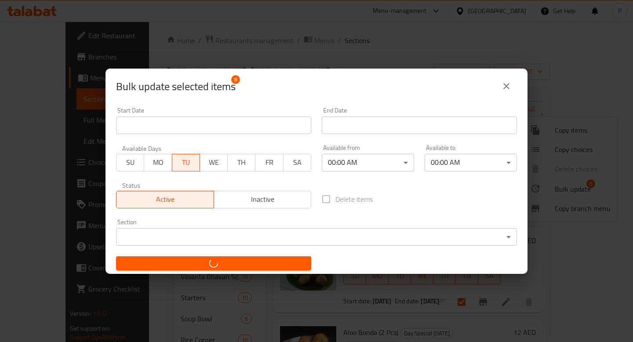
checkbox input "false"
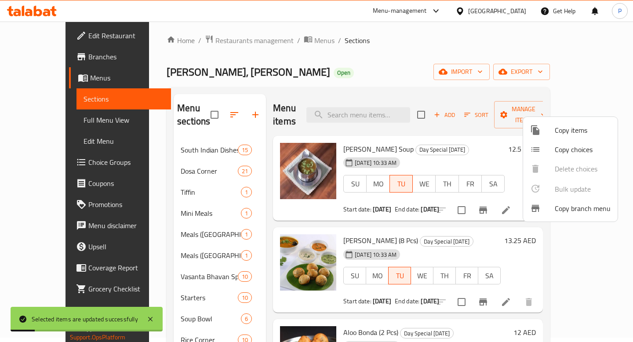
click at [354, 76] on div at bounding box center [316, 171] width 633 height 342
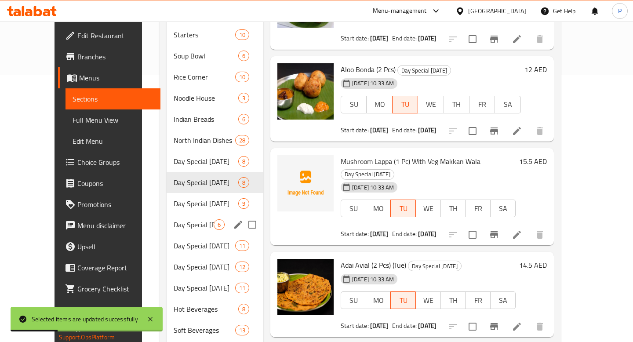
scroll to position [271, 0]
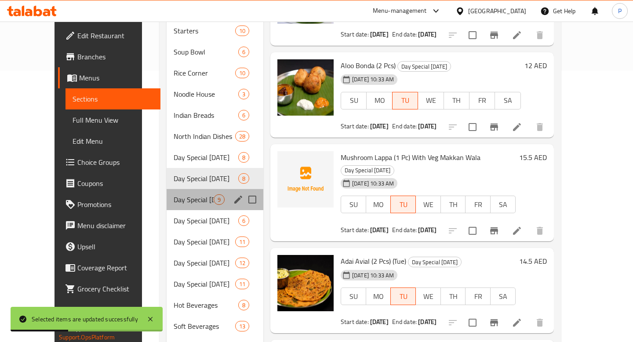
click at [188, 193] on div "Day Special Wednesday 9" at bounding box center [215, 199] width 97 height 21
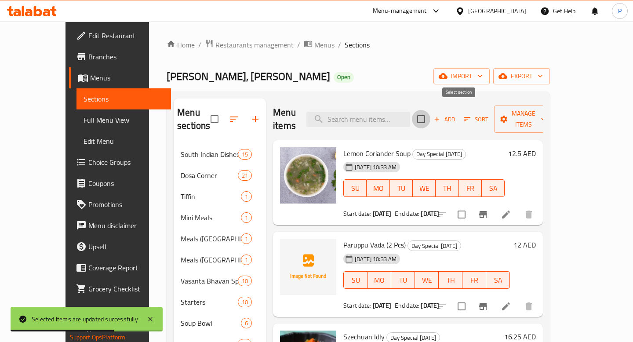
click at [430, 110] on input "checkbox" at bounding box center [421, 119] width 18 height 18
checkbox input "true"
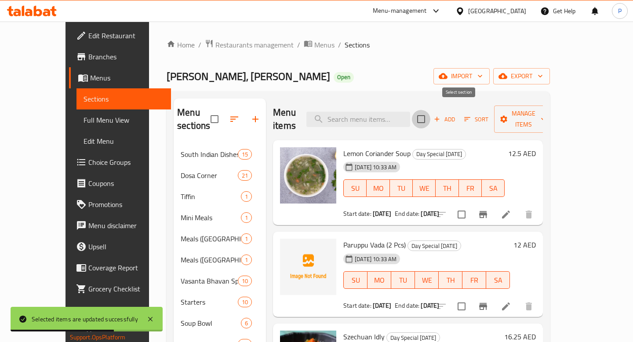
checkbox input "true"
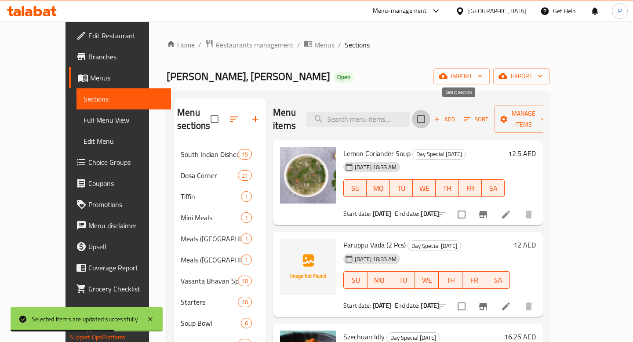
checkbox input "true"
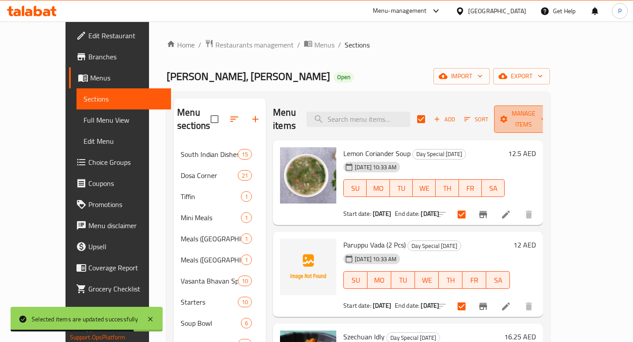
click at [546, 115] on span "Manage items" at bounding box center [523, 119] width 45 height 22
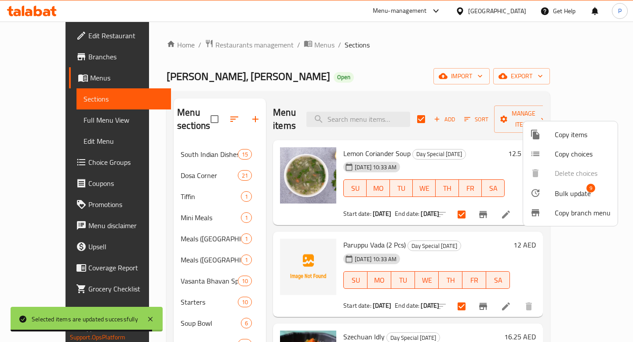
click at [562, 213] on span "Copy branch menu" at bounding box center [583, 213] width 56 height 11
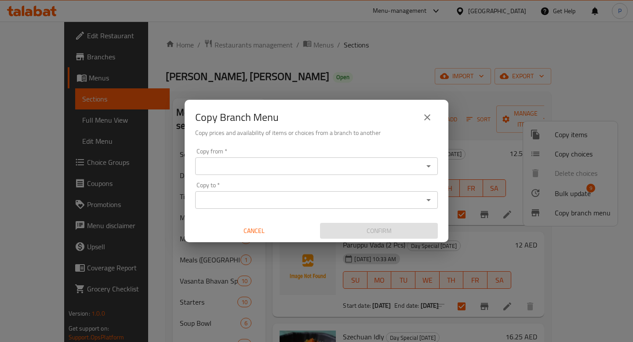
click at [435, 116] on button "close" at bounding box center [427, 117] width 21 height 21
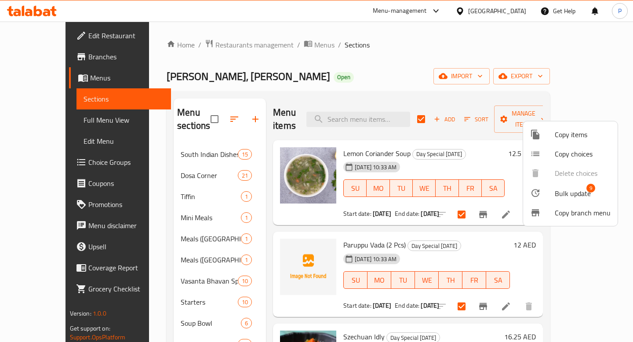
click at [566, 194] on span "Bulk update" at bounding box center [573, 193] width 36 height 11
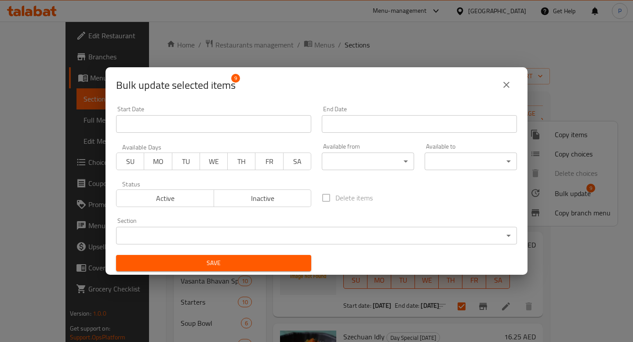
click at [226, 164] on button "WE" at bounding box center [214, 162] width 28 height 18
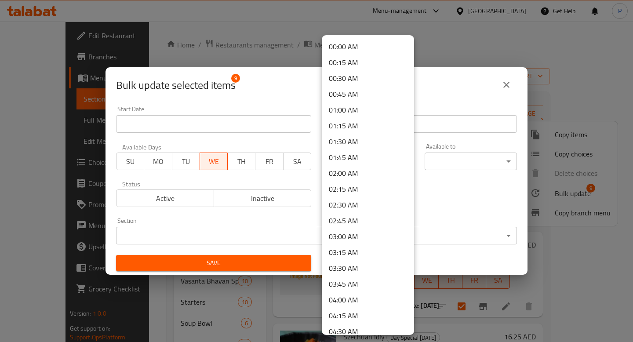
click at [341, 157] on body "​ Menu-management United Arab Emirates Get Help P Edit Restaurant Branches Menu…" at bounding box center [316, 182] width 633 height 321
click at [376, 40] on li "00:00 AM" at bounding box center [368, 47] width 92 height 16
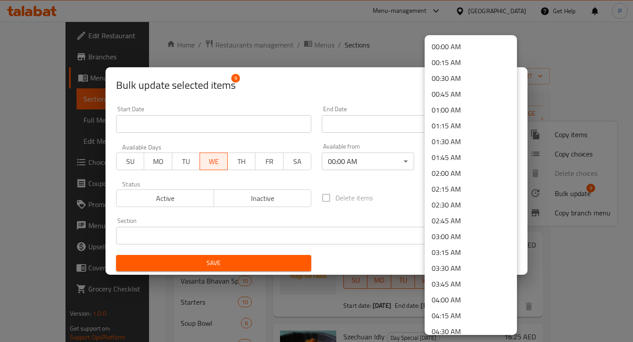
click at [473, 154] on body "​ Menu-management United Arab Emirates Get Help P Edit Restaurant Branches Menu…" at bounding box center [316, 182] width 633 height 321
click at [449, 41] on li "00:00 AM" at bounding box center [471, 47] width 92 height 16
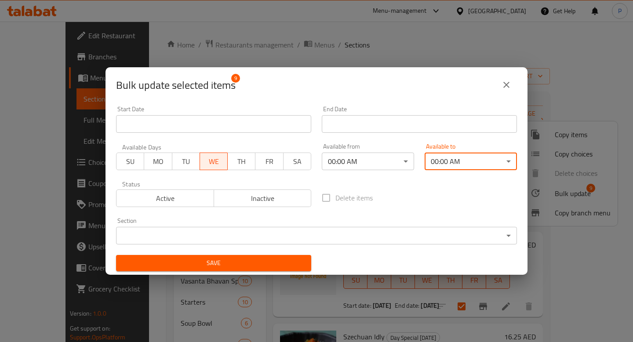
click at [183, 200] on span "Active" at bounding box center [165, 198] width 91 height 13
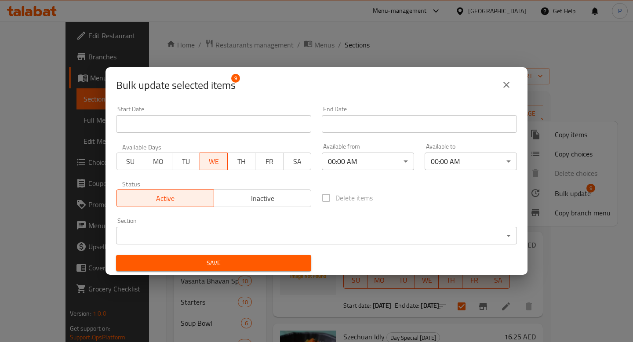
click at [217, 270] on button "Save" at bounding box center [213, 263] width 195 height 16
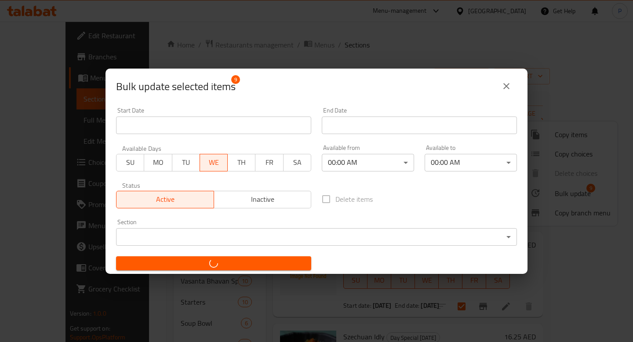
checkbox input "false"
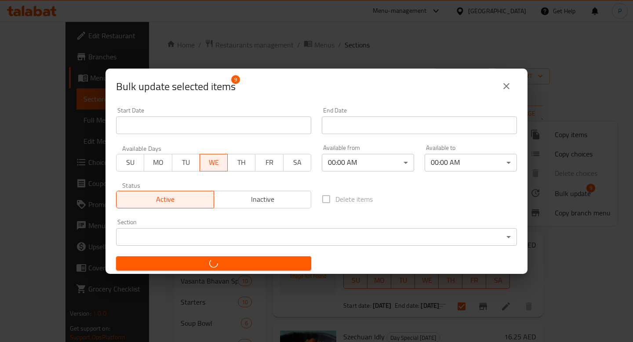
checkbox input "false"
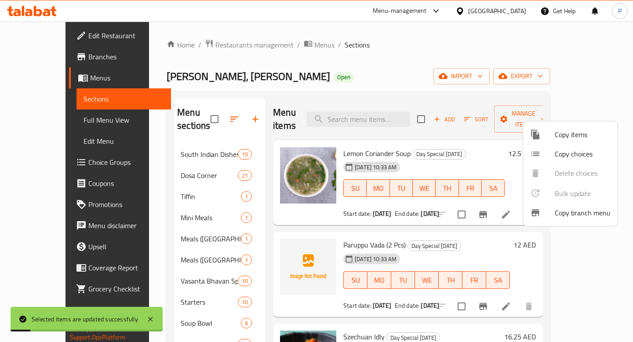
click at [282, 85] on div at bounding box center [316, 171] width 633 height 342
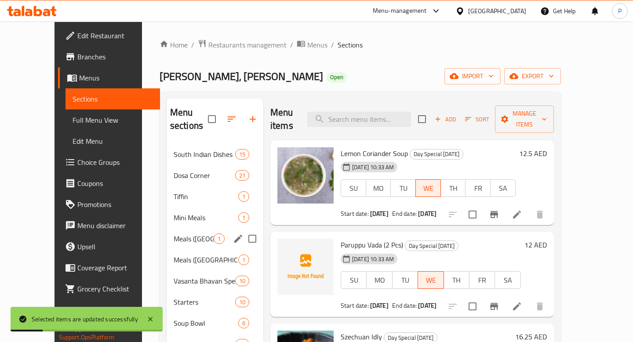
scroll to position [188, 0]
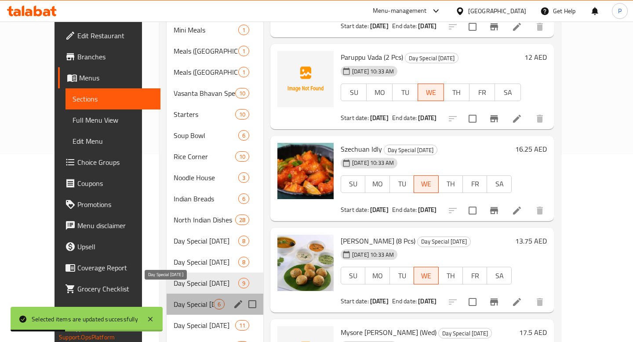
click at [180, 299] on span "Day Special Thursday" at bounding box center [194, 304] width 40 height 11
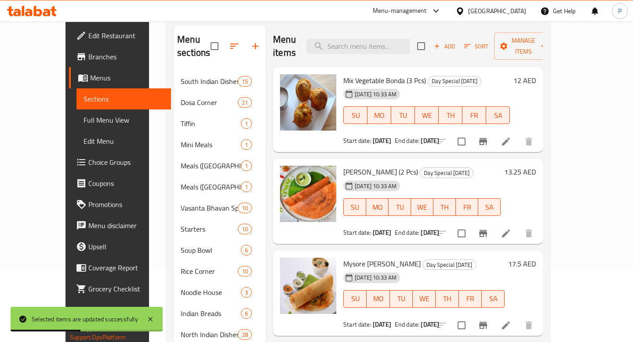
scroll to position [41, 0]
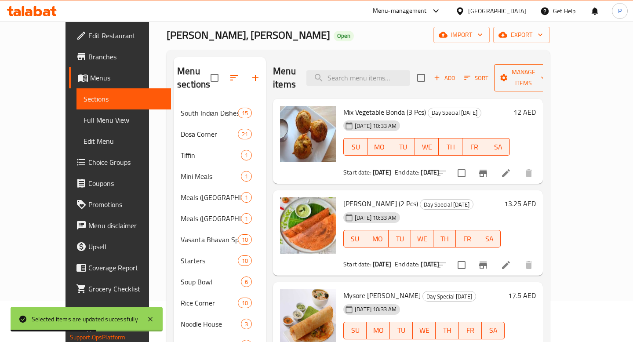
click at [546, 72] on span "Manage items" at bounding box center [523, 78] width 45 height 22
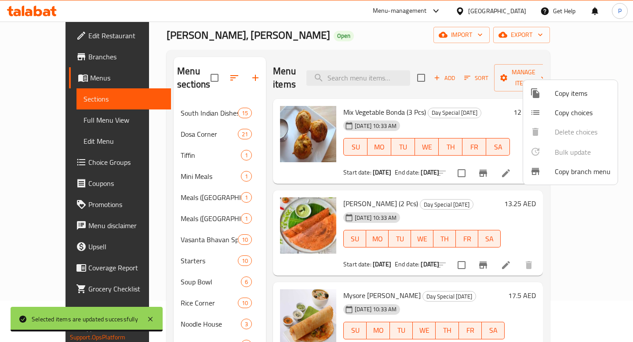
click at [452, 75] on div at bounding box center [316, 171] width 633 height 342
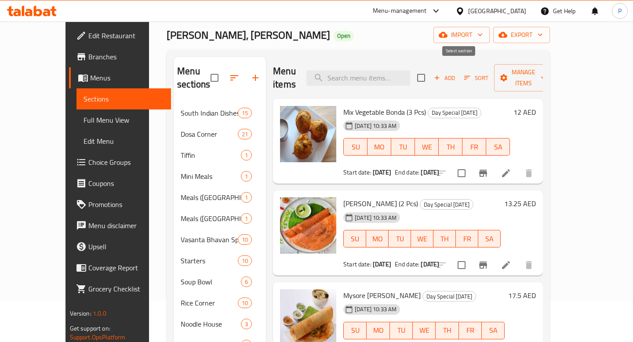
click at [430, 72] on input "checkbox" at bounding box center [421, 78] width 18 height 18
checkbox input "true"
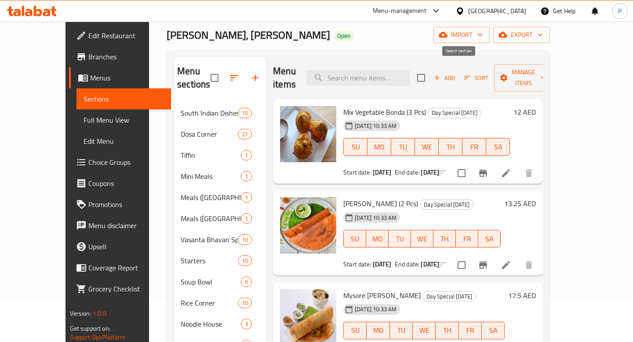
checkbox input "true"
click at [553, 79] on button "Manage items" at bounding box center [523, 77] width 59 height 27
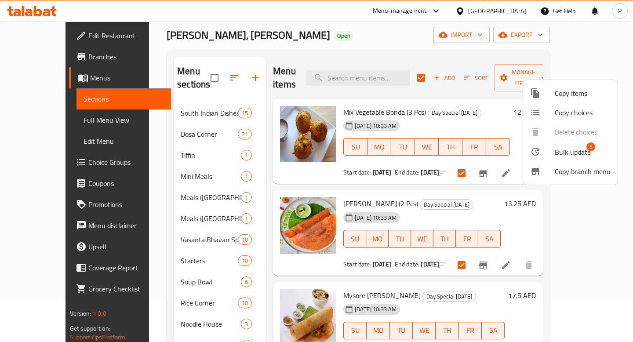
click at [572, 155] on span "Bulk update" at bounding box center [573, 152] width 36 height 11
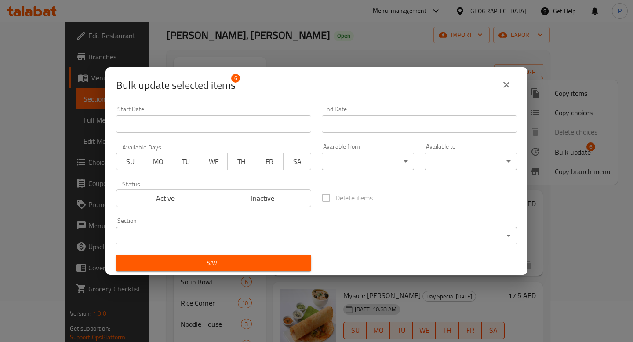
click at [238, 166] on span "TH" at bounding box center [241, 161] width 21 height 13
click at [200, 193] on span "Active" at bounding box center [165, 198] width 91 height 13
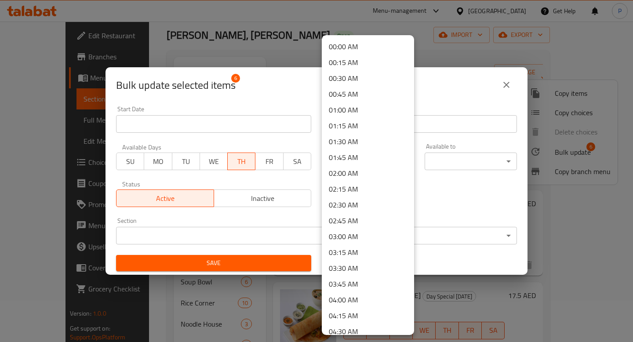
click at [355, 161] on body "​ Menu-management United Arab Emirates Get Help P Edit Restaurant Branches Menu…" at bounding box center [316, 140] width 633 height 321
click at [359, 40] on li "00:00 AM" at bounding box center [368, 47] width 92 height 16
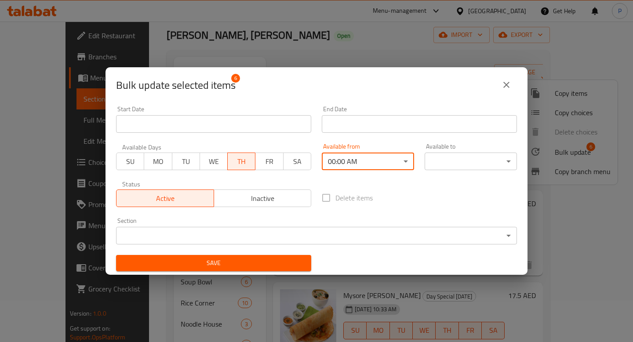
click at [490, 161] on body "​ Menu-management United Arab Emirates Get Help P Edit Restaurant Branches Menu…" at bounding box center [316, 140] width 633 height 321
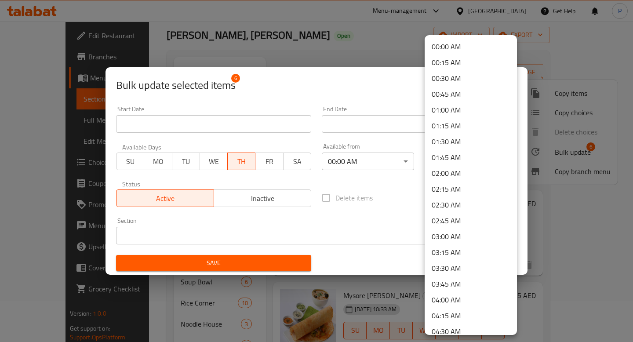
click at [473, 51] on li "00:00 AM" at bounding box center [471, 47] width 92 height 16
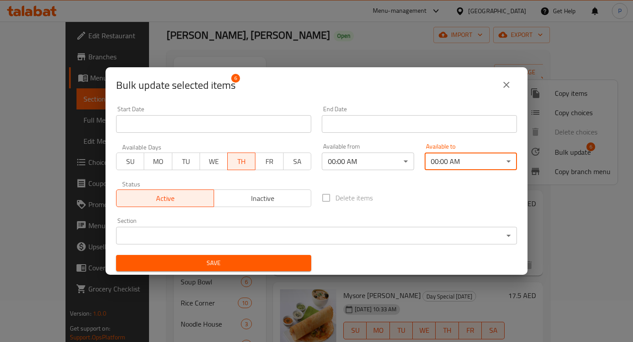
click at [247, 261] on span "Save" at bounding box center [213, 263] width 181 height 11
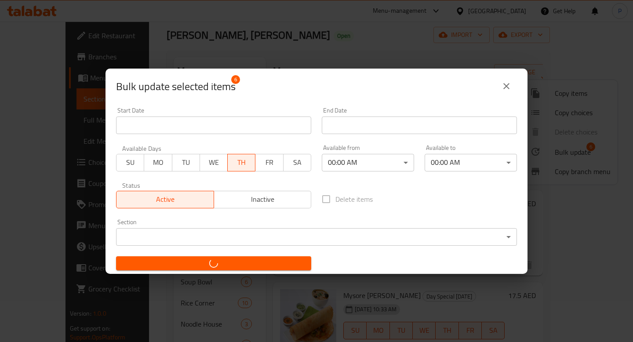
checkbox input "false"
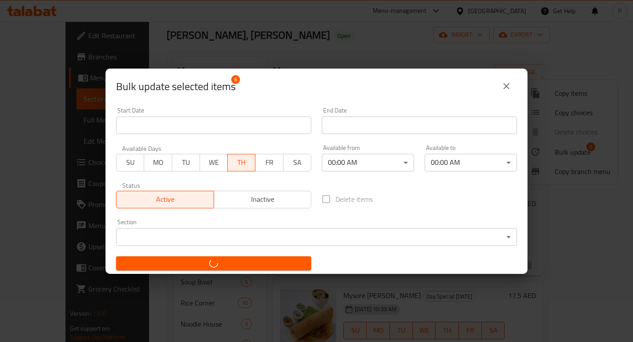
checkbox input "false"
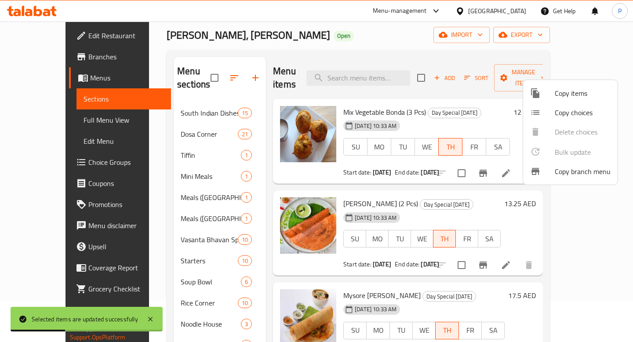
click at [118, 201] on div at bounding box center [316, 171] width 633 height 342
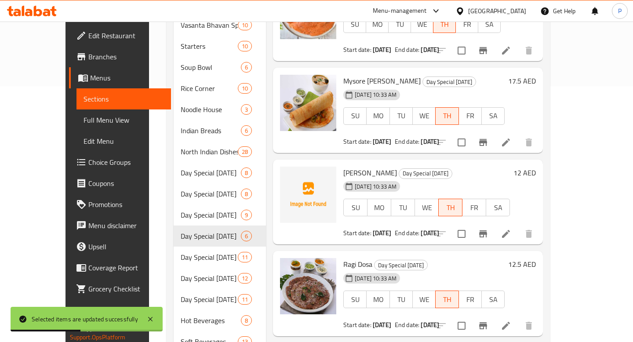
scroll to position [276, 0]
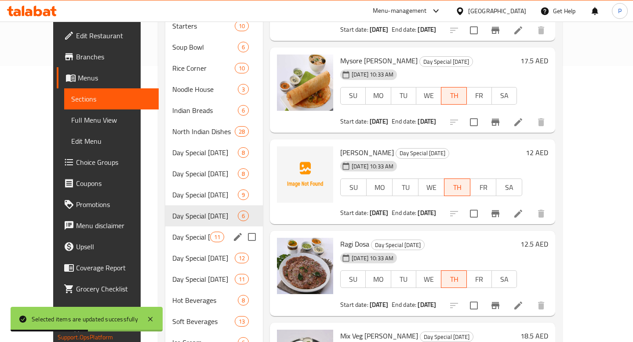
click at [211, 233] on span "11" at bounding box center [217, 237] width 13 height 8
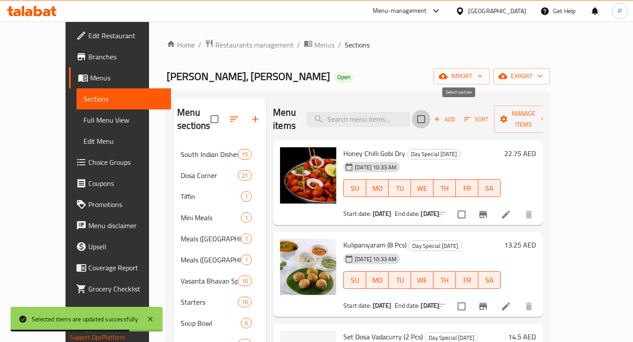
click at [430, 114] on input "checkbox" at bounding box center [421, 119] width 18 height 18
checkbox input "true"
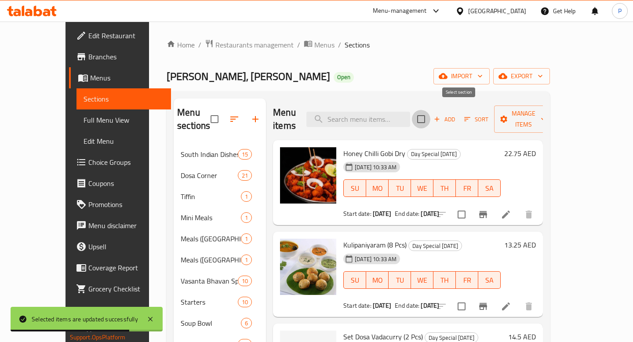
checkbox input "true"
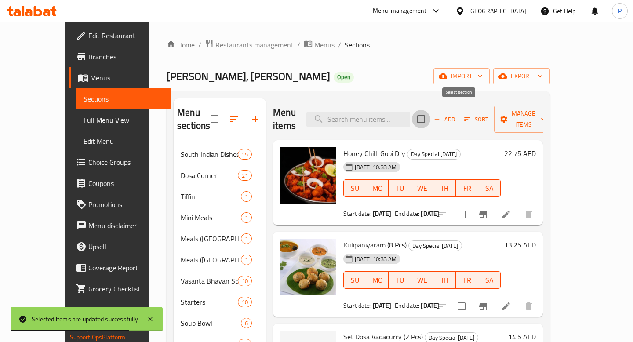
checkbox input "true"
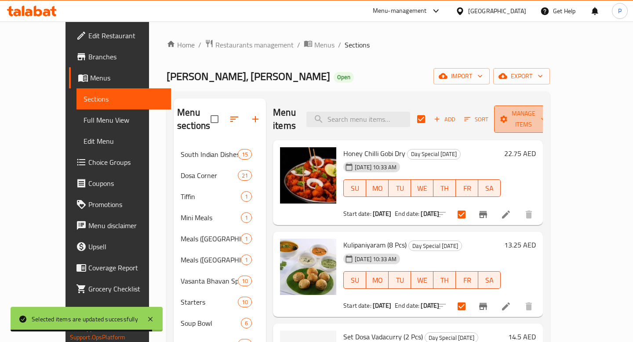
click at [546, 108] on span "Manage items" at bounding box center [523, 119] width 45 height 22
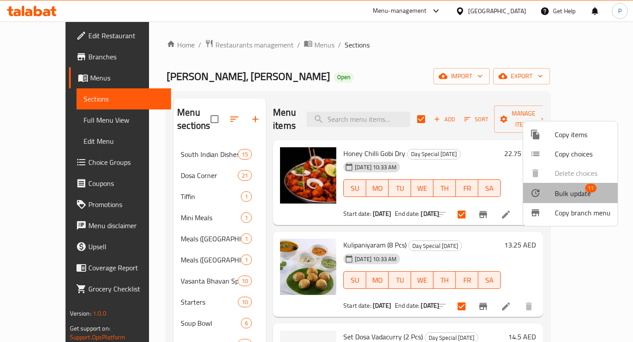
click at [551, 197] on div at bounding box center [542, 193] width 25 height 11
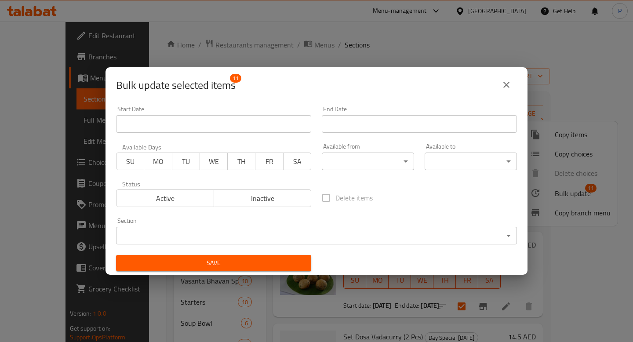
click at [282, 160] on button "FR" at bounding box center [269, 162] width 28 height 18
click at [363, 162] on body "​ Menu-management United Arab Emirates Get Help P Edit Restaurant Branches Menu…" at bounding box center [316, 182] width 633 height 321
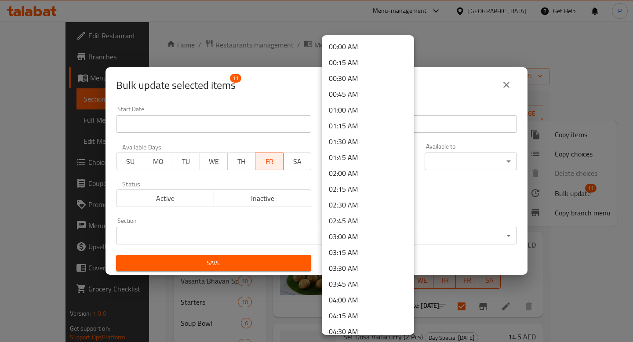
click at [359, 49] on li "00:00 AM" at bounding box center [368, 47] width 92 height 16
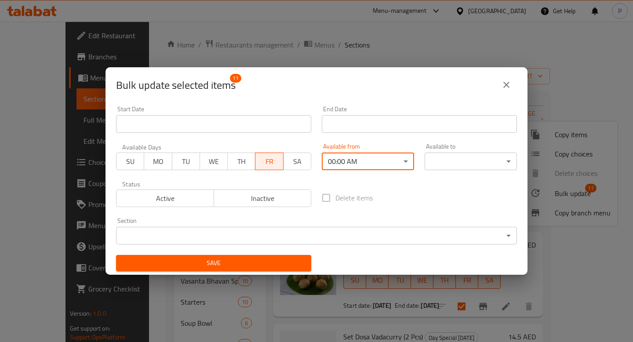
click at [455, 157] on body "​ Menu-management United Arab Emirates Get Help P Edit Restaurant Branches Menu…" at bounding box center [316, 182] width 633 height 321
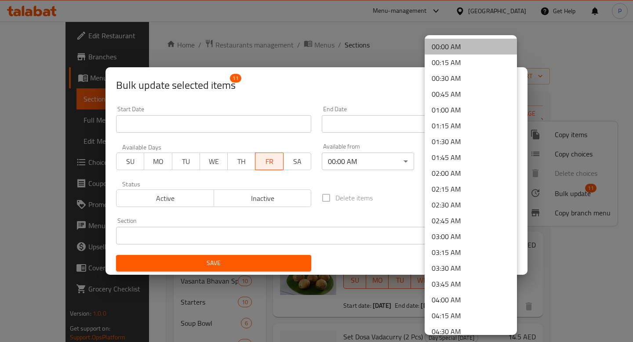
click at [450, 51] on li "00:00 AM" at bounding box center [471, 47] width 92 height 16
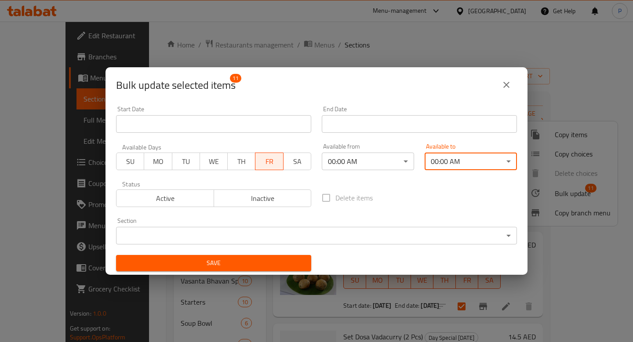
click at [240, 256] on button "Save" at bounding box center [213, 263] width 195 height 16
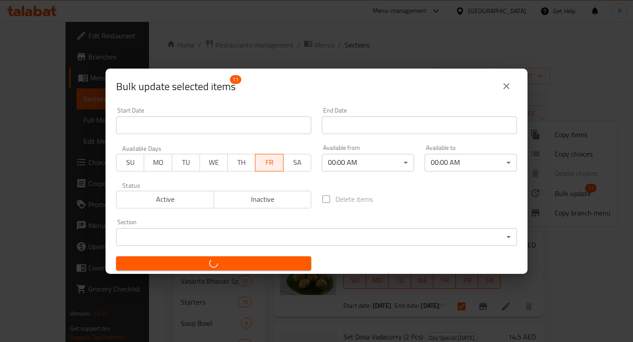
checkbox input "false"
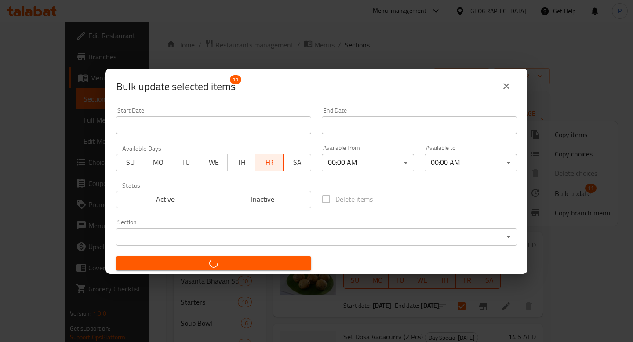
checkbox input "false"
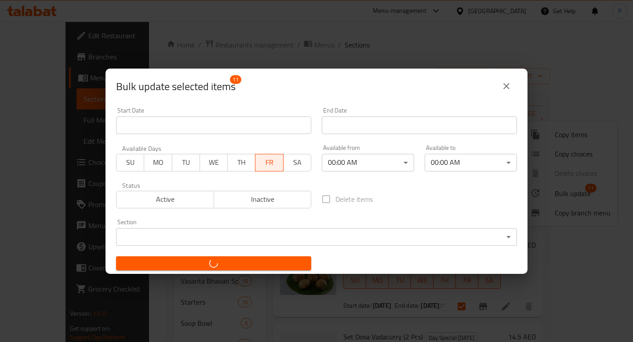
checkbox input "false"
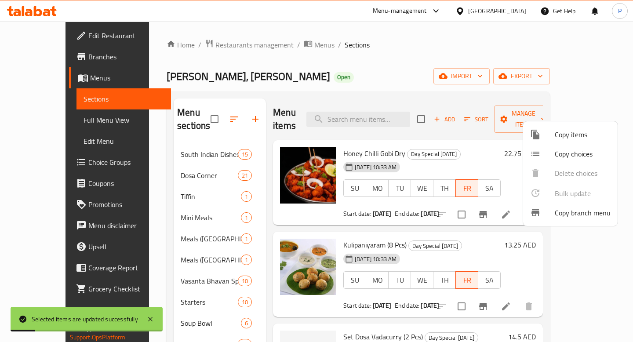
click at [249, 243] on div at bounding box center [316, 171] width 633 height 342
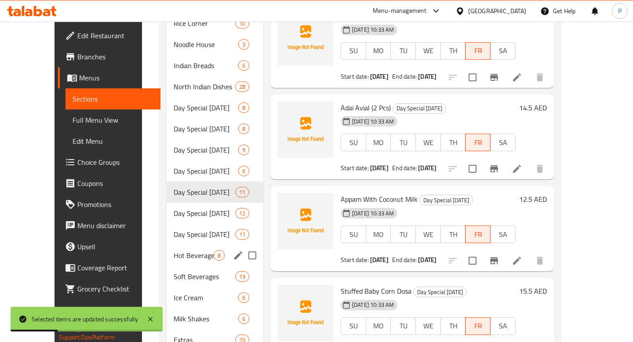
scroll to position [321, 0]
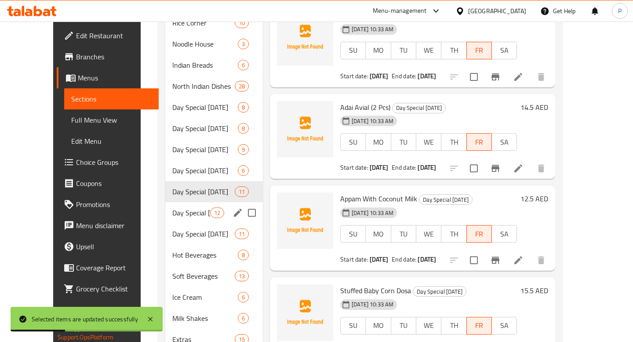
click at [165, 206] on div "Day Special Saturday 12" at bounding box center [214, 212] width 98 height 21
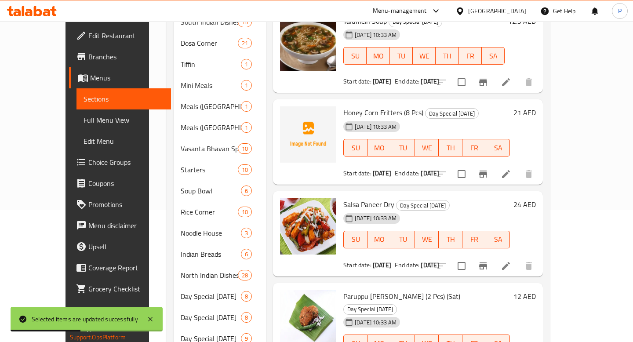
scroll to position [11, 0]
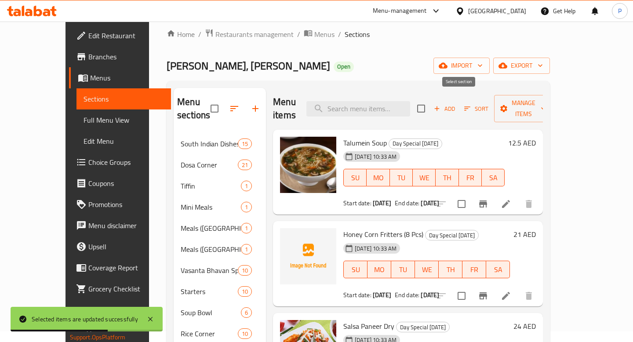
click at [430, 102] on input "checkbox" at bounding box center [421, 108] width 18 height 18
checkbox input "true"
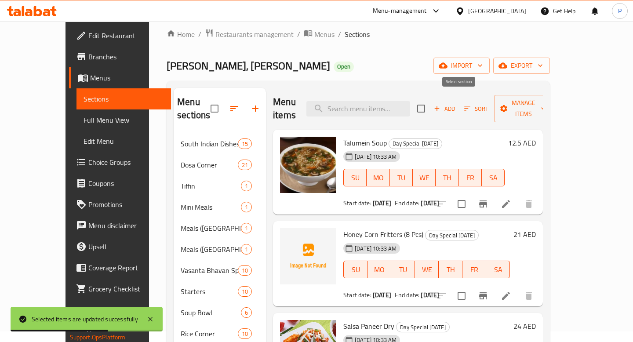
checkbox input "true"
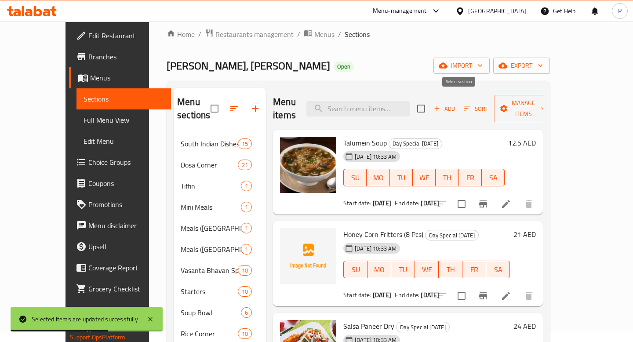
checkbox input "true"
click at [546, 104] on span "Manage items" at bounding box center [523, 109] width 45 height 22
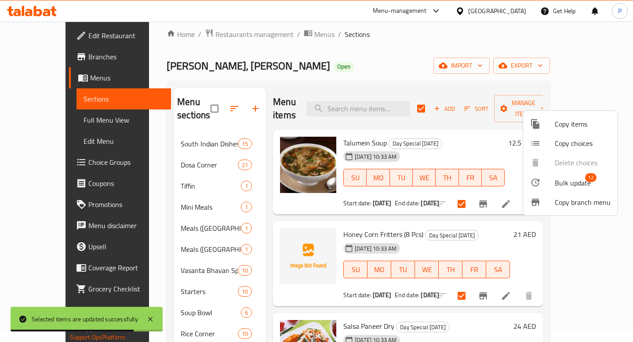
click at [557, 183] on span "Bulk update" at bounding box center [573, 183] width 36 height 11
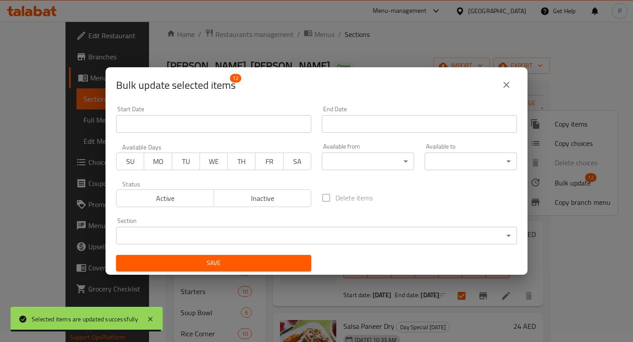
click at [306, 165] on span "SA" at bounding box center [297, 161] width 21 height 13
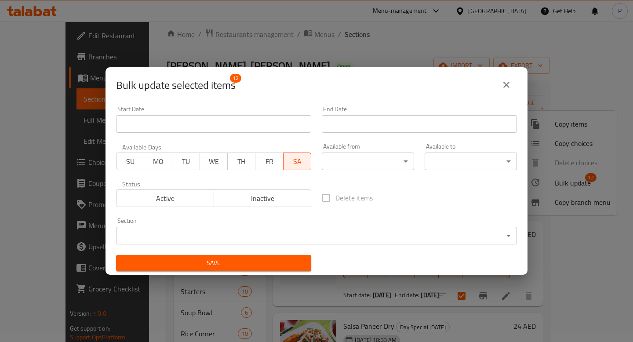
click at [375, 165] on body "​ Menu-management United Arab Emirates Get Help P Edit Restaurant Branches Menu…" at bounding box center [316, 171] width 633 height 321
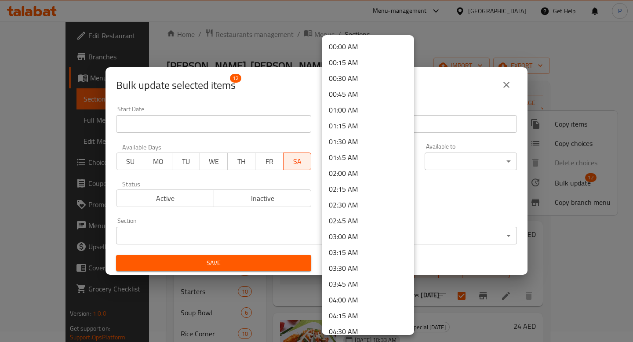
click at [375, 165] on li "01:45 AM" at bounding box center [368, 157] width 92 height 16
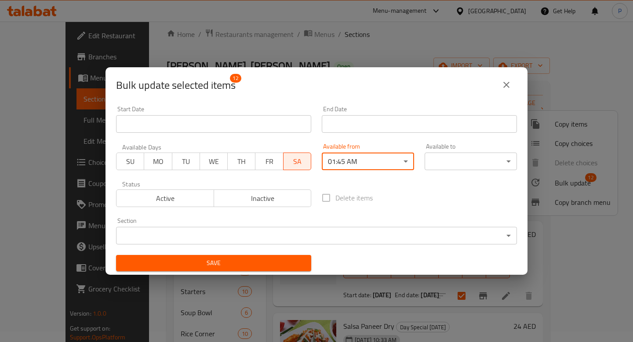
click at [375, 164] on body "​ Menu-management United Arab Emirates Get Help P Edit Restaurant Branches Menu…" at bounding box center [316, 171] width 633 height 321
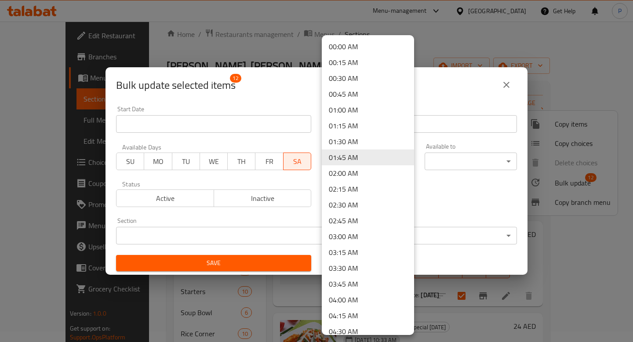
click at [375, 46] on li "00:00 AM" at bounding box center [368, 47] width 92 height 16
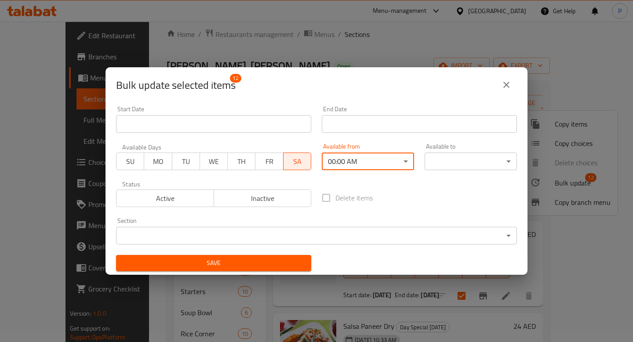
click at [456, 161] on body "​ Menu-management United Arab Emirates Get Help P Edit Restaurant Branches Menu…" at bounding box center [316, 171] width 633 height 321
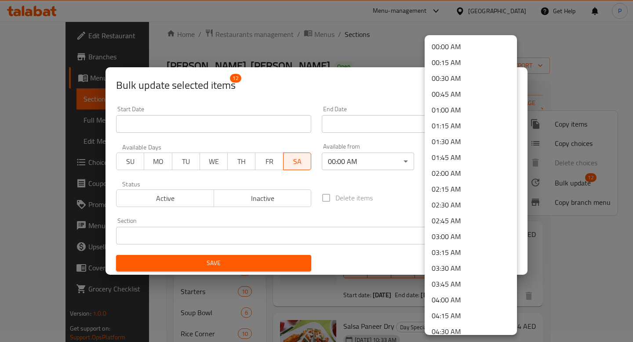
click at [451, 51] on li "00:00 AM" at bounding box center [471, 47] width 92 height 16
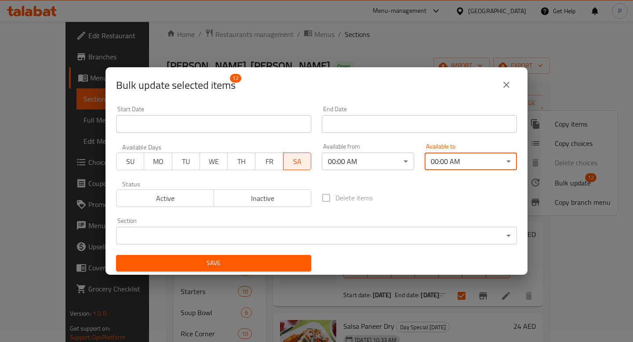
click at [174, 193] on span "Active" at bounding box center [165, 198] width 91 height 13
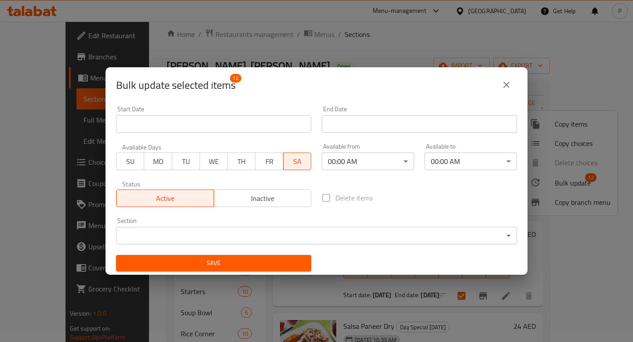
click at [202, 263] on span "Save" at bounding box center [213, 263] width 181 height 11
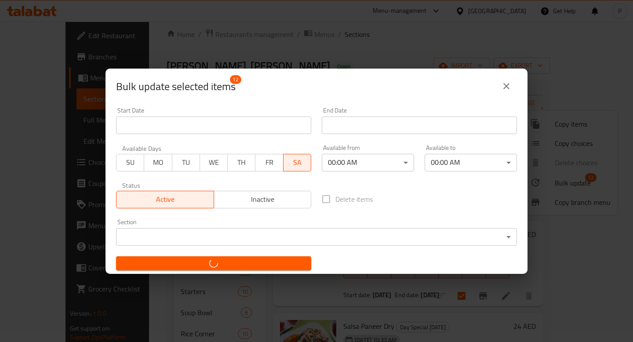
checkbox input "false"
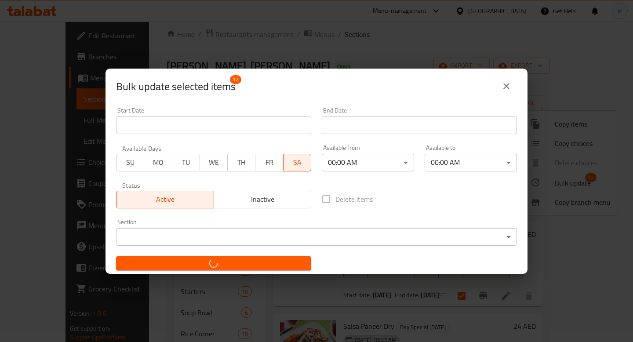
checkbox input "false"
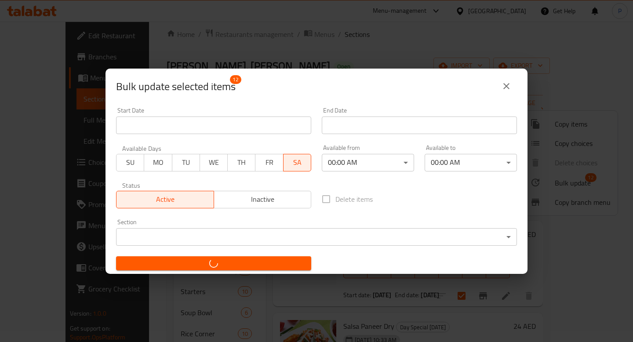
checkbox input "false"
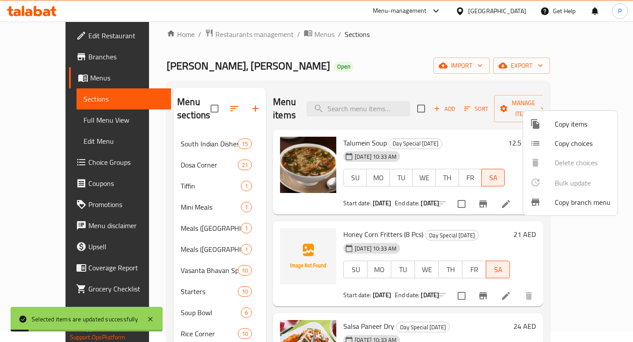
click at [256, 222] on div at bounding box center [316, 171] width 633 height 342
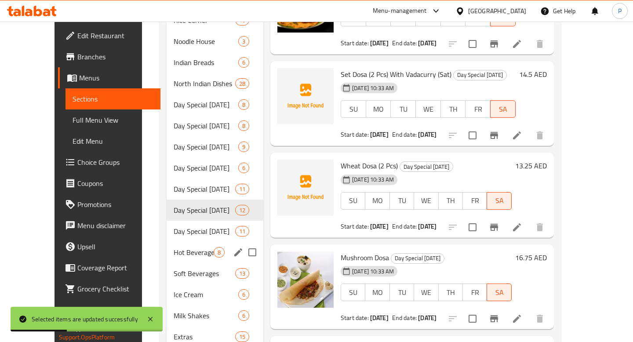
scroll to position [325, 0]
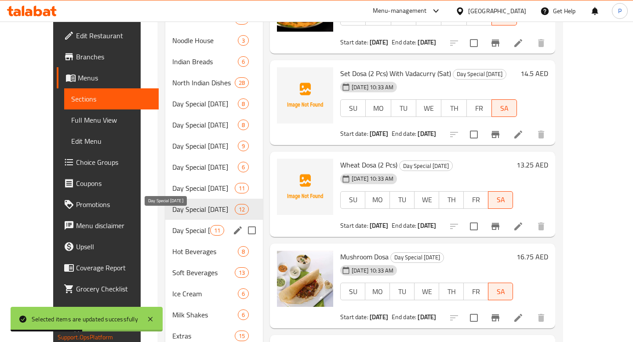
click at [172, 225] on span "Day Special Sunday" at bounding box center [190, 230] width 37 height 11
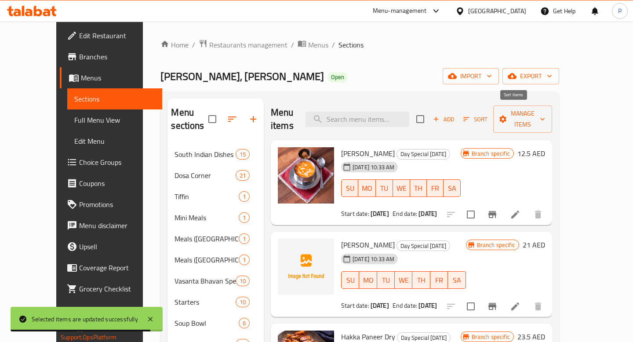
click at [470, 115] on icon "button" at bounding box center [467, 119] width 8 height 8
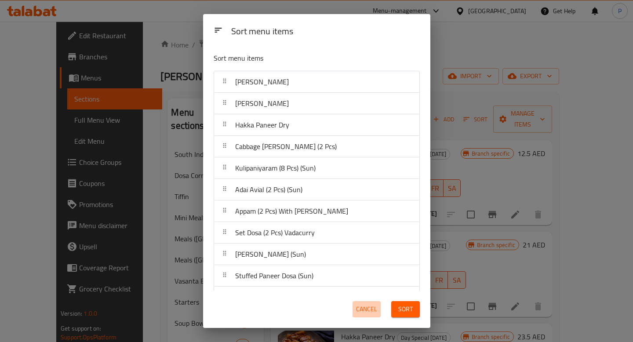
click at [374, 302] on button "Cancel" at bounding box center [367, 309] width 28 height 16
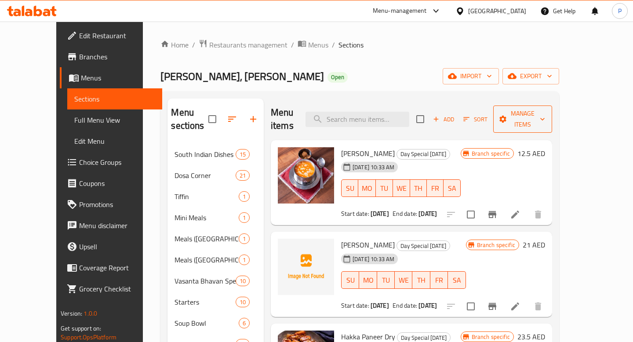
click at [545, 113] on span "Manage items" at bounding box center [522, 119] width 45 height 22
click at [457, 109] on div at bounding box center [316, 171] width 633 height 342
click at [430, 110] on input "checkbox" at bounding box center [420, 119] width 18 height 18
click at [545, 113] on span "Manage items" at bounding box center [522, 119] width 45 height 22
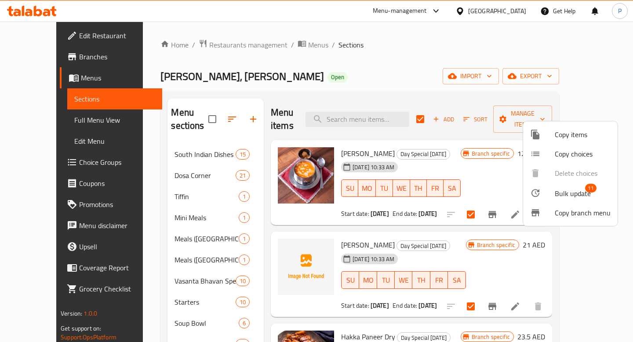
click at [572, 194] on span "Bulk update" at bounding box center [573, 193] width 36 height 11
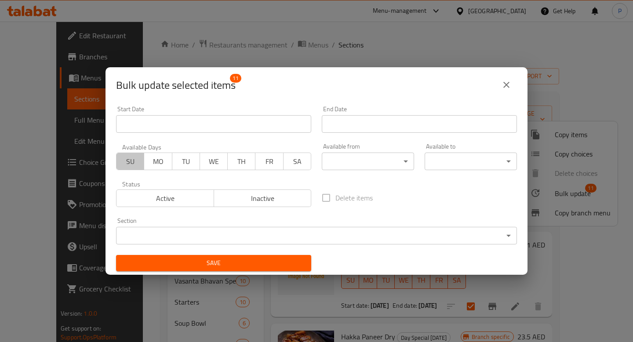
click at [126, 166] on span "SU" at bounding box center [130, 161] width 21 height 13
click at [394, 153] on body "​ Menu-management United Arab Emirates Get Help P Edit Restaurant Branches Menu…" at bounding box center [316, 182] width 633 height 321
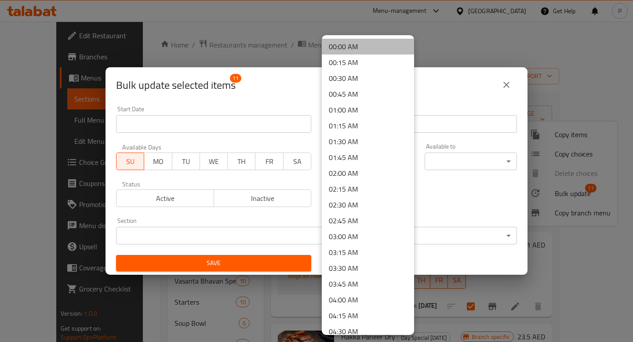
click at [374, 51] on li "00:00 AM" at bounding box center [368, 47] width 92 height 16
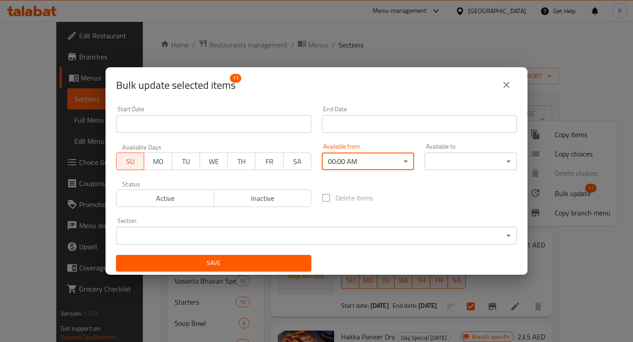
click at [492, 168] on body "​ Menu-management United Arab Emirates Get Help P Edit Restaurant Branches Menu…" at bounding box center [316, 182] width 633 height 321
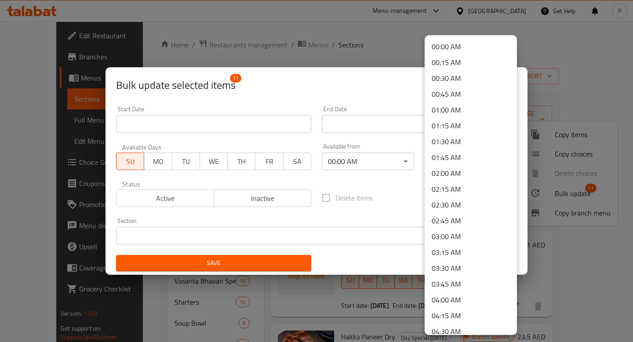
click at [484, 44] on li "00:00 AM" at bounding box center [471, 47] width 92 height 16
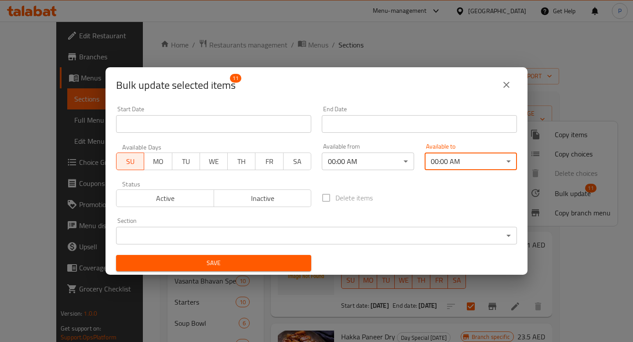
click at [202, 190] on button "Active" at bounding box center [165, 198] width 98 height 18
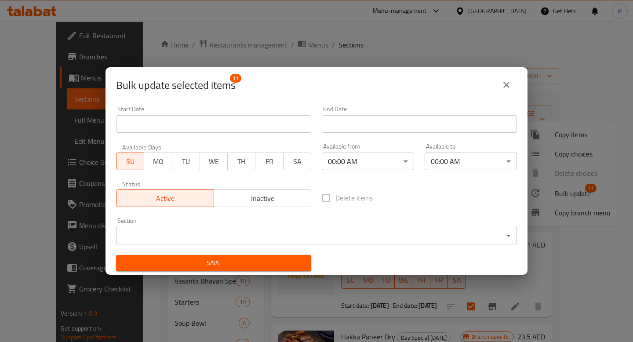
click at [219, 255] on button "Save" at bounding box center [213, 263] width 195 height 16
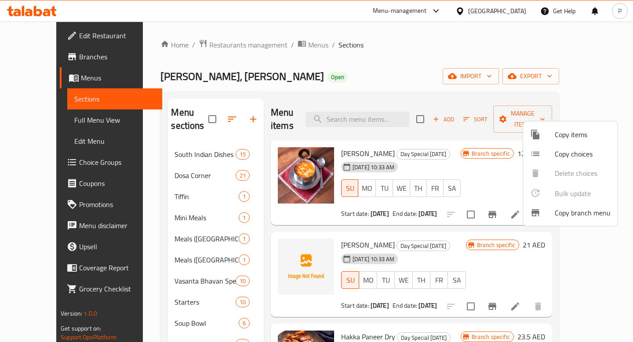
click at [342, 68] on div at bounding box center [316, 171] width 633 height 342
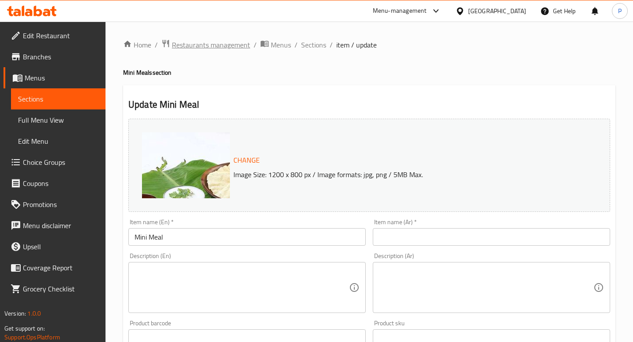
click at [200, 44] on span "Restaurants management" at bounding box center [211, 45] width 78 height 11
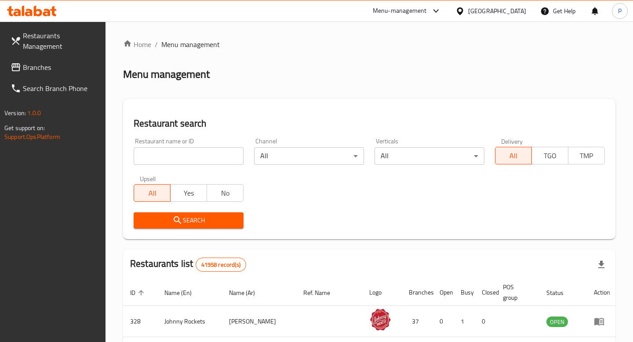
click at [69, 68] on span "Branches" at bounding box center [61, 67] width 76 height 11
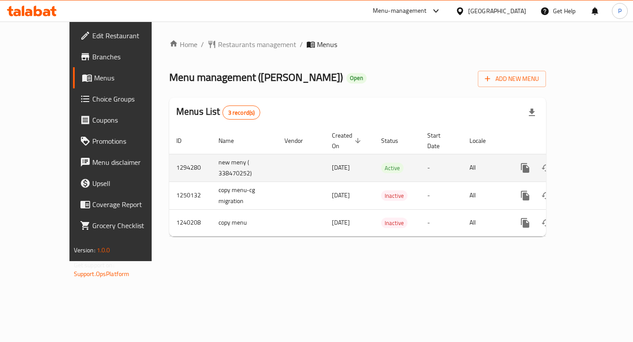
click at [593, 164] on icon "enhanced table" at bounding box center [589, 168] width 8 height 8
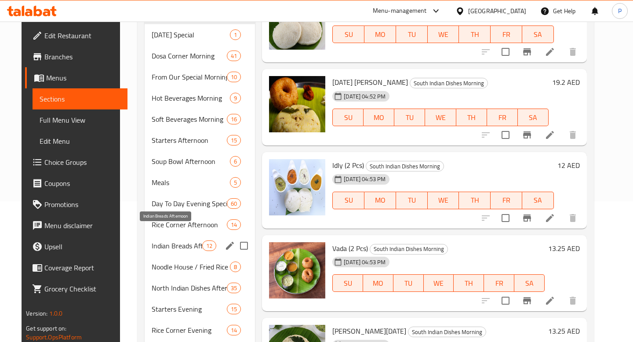
scroll to position [141, 0]
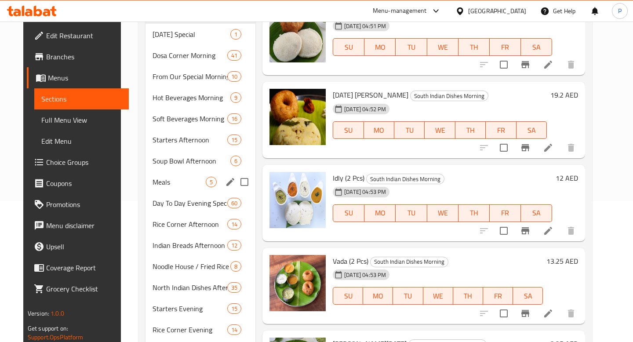
click at [167, 175] on div "Meals 5" at bounding box center [201, 181] width 110 height 21
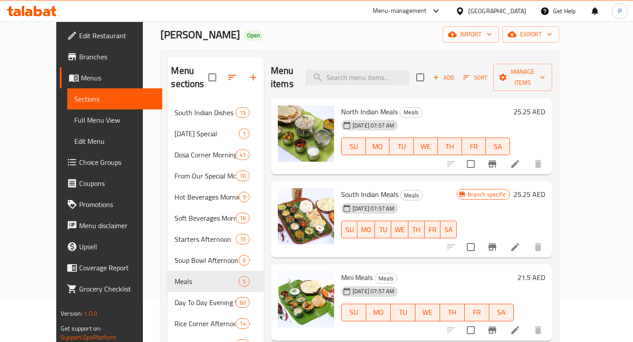
scroll to position [40, 0]
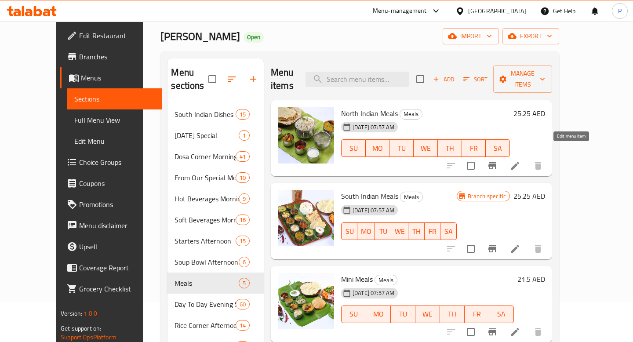
click at [521, 160] on icon at bounding box center [515, 165] width 11 height 11
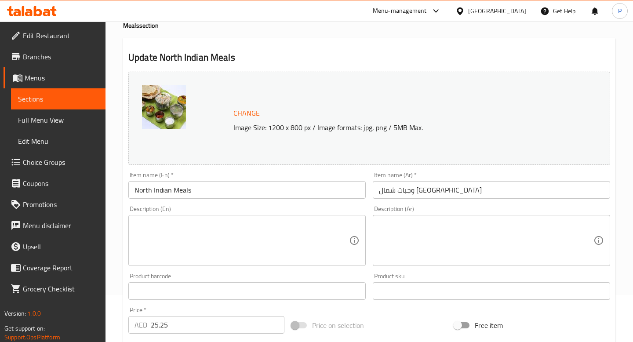
scroll to position [46, 0]
click at [64, 82] on span "Menus" at bounding box center [62, 78] width 74 height 11
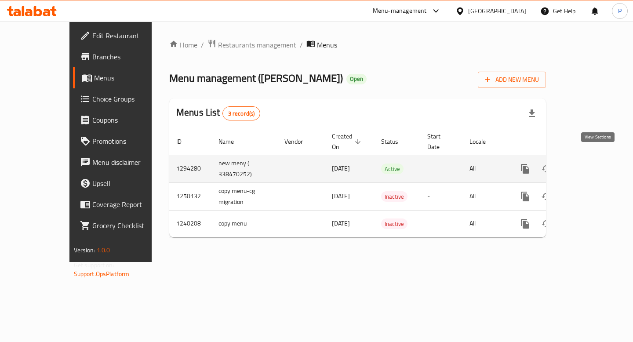
click at [593, 165] on icon "enhanced table" at bounding box center [589, 169] width 8 height 8
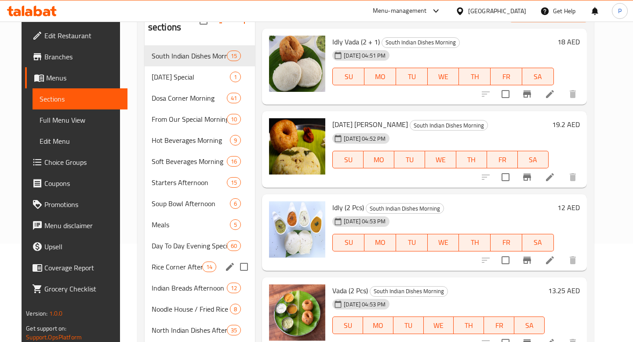
scroll to position [94, 0]
